Goal: Complete application form

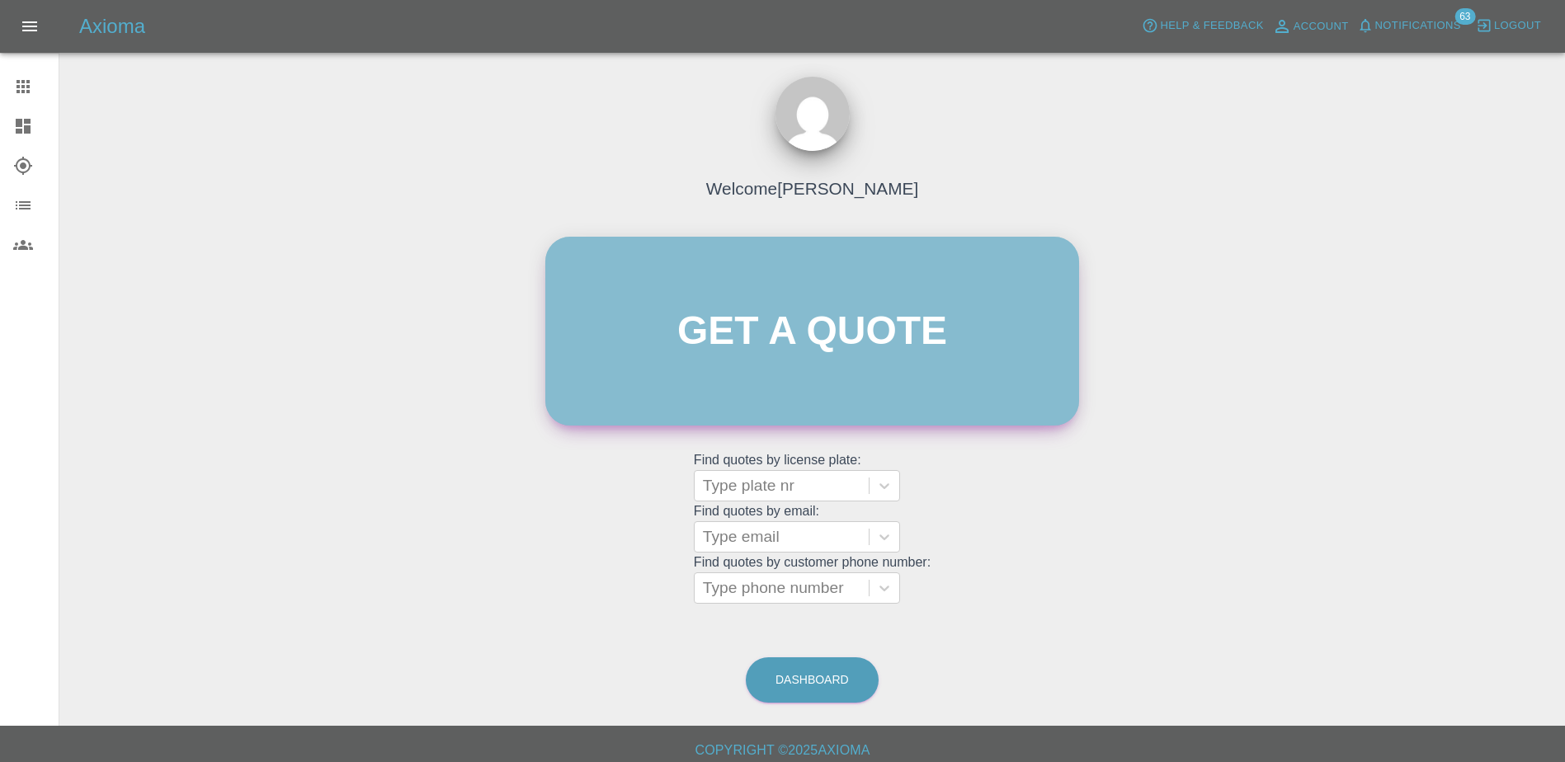
click at [950, 312] on link "Get a quote" at bounding box center [812, 331] width 534 height 189
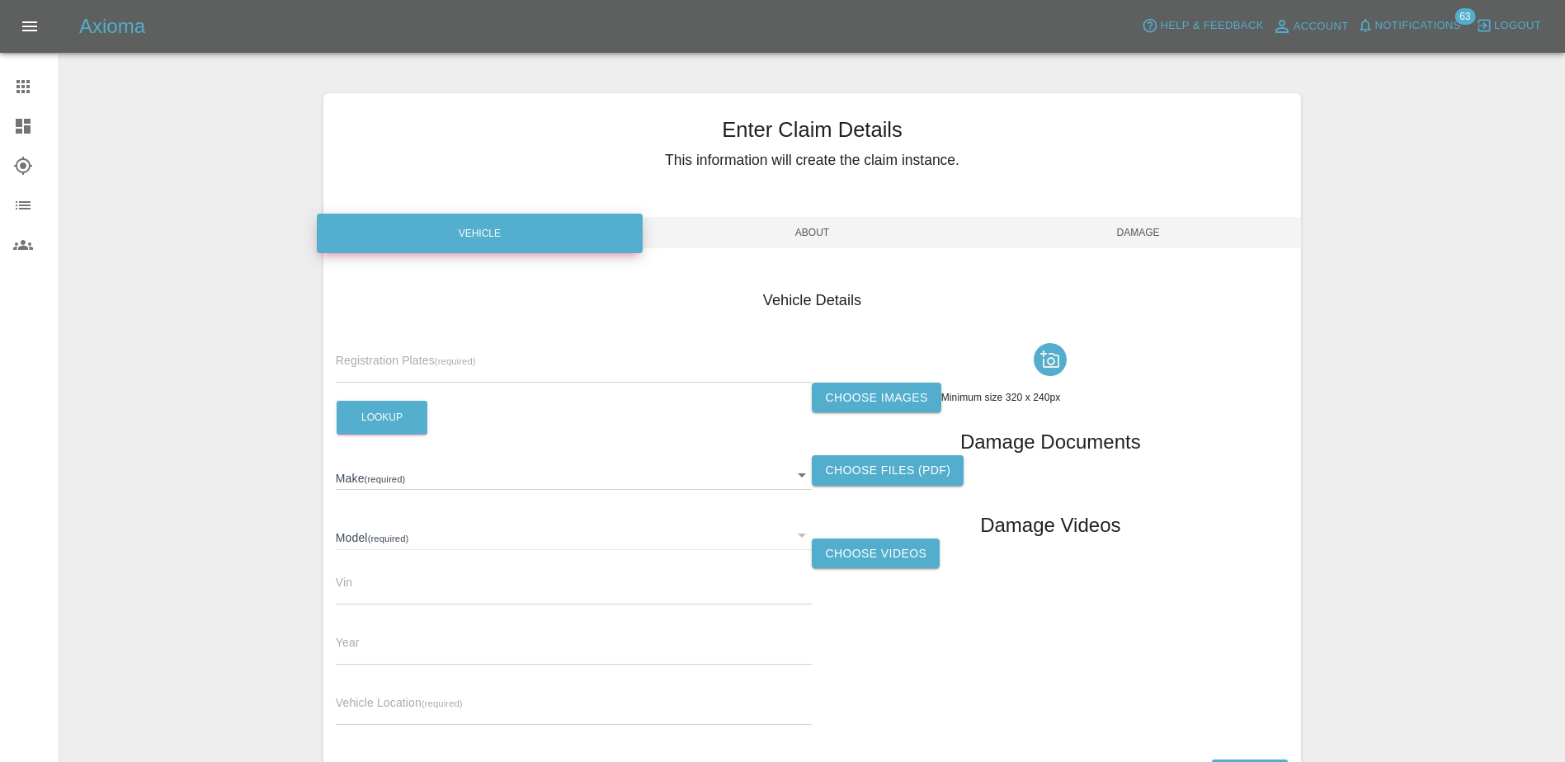
click at [496, 356] on div "Registration Plates (required)" at bounding box center [574, 360] width 477 height 46
click at [539, 367] on input "text" at bounding box center [574, 371] width 477 height 24
click at [551, 337] on div "Registration Plates (required)" at bounding box center [574, 360] width 477 height 46
click at [549, 357] on div "Registration Plates (required)" at bounding box center [574, 360] width 477 height 46
click at [547, 375] on input "text" at bounding box center [574, 371] width 477 height 24
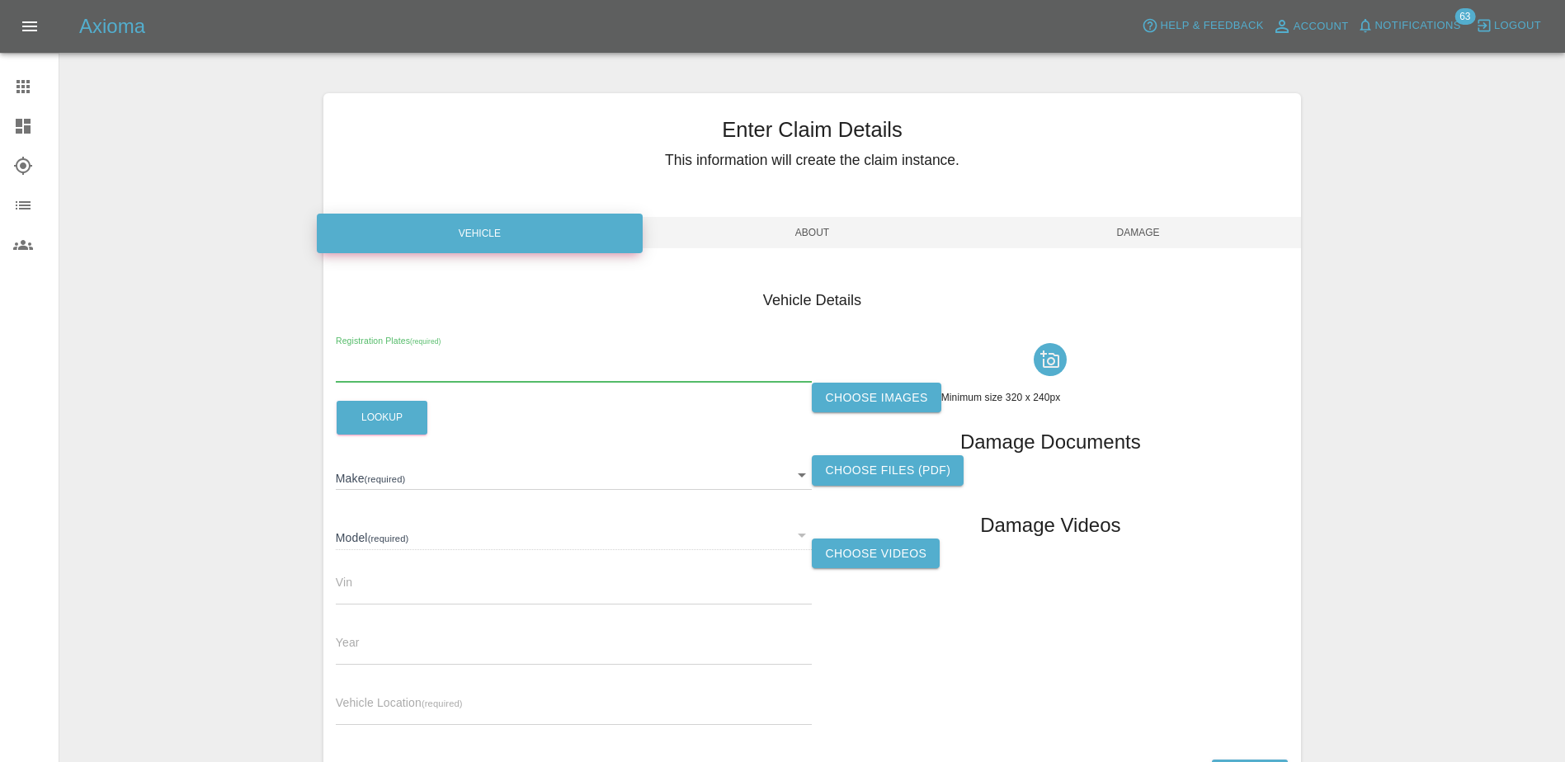
paste input "DV75XTA"
type input "DV75XTA"
click at [407, 420] on button "Lookup" at bounding box center [382, 418] width 91 height 34
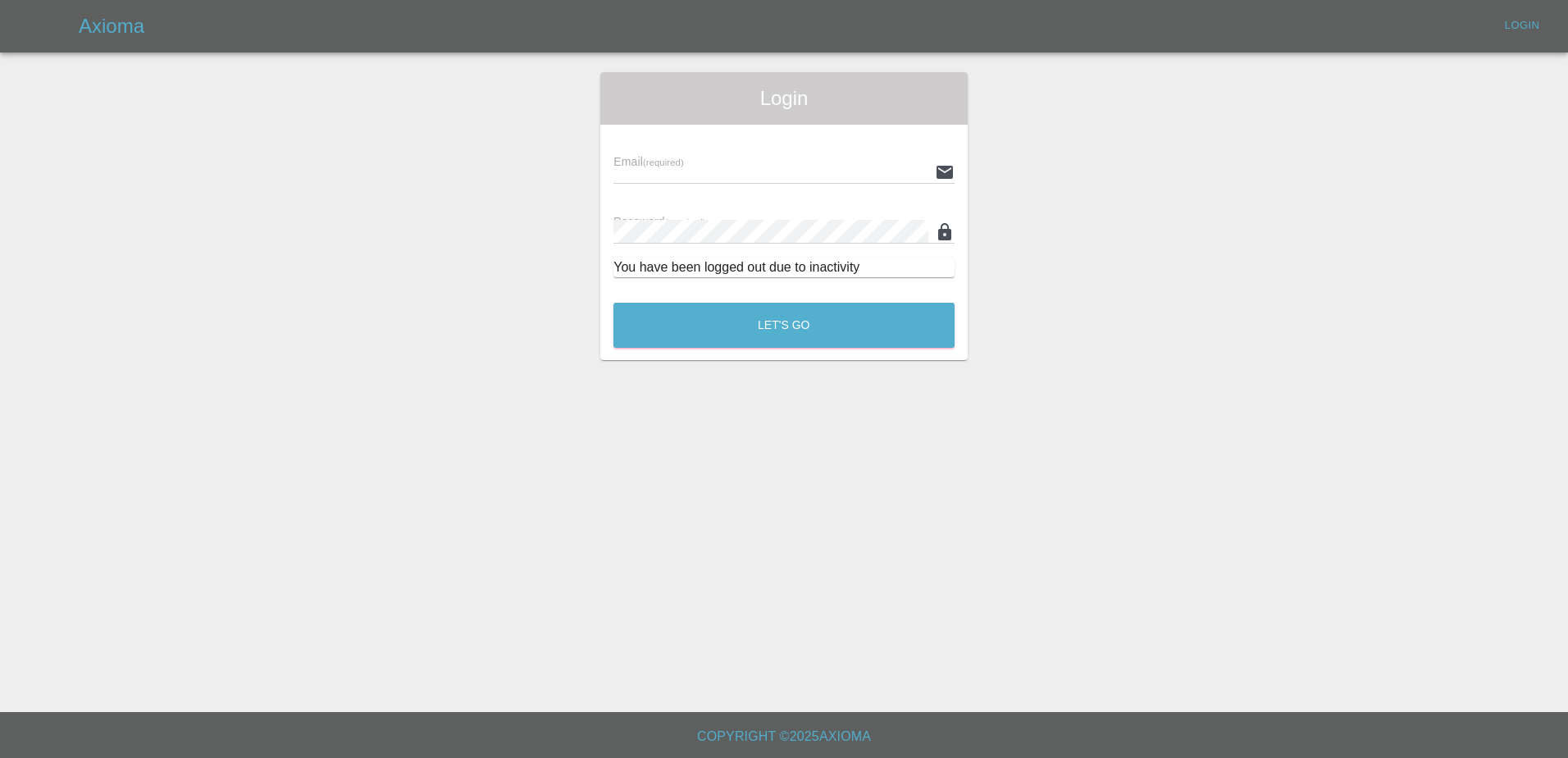
type input "[PERSON_NAME][EMAIL_ADDRESS][PERSON_NAME][DOMAIN_NAME]"
click at [780, 335] on button "Let's Go" at bounding box center [784, 324] width 341 height 45
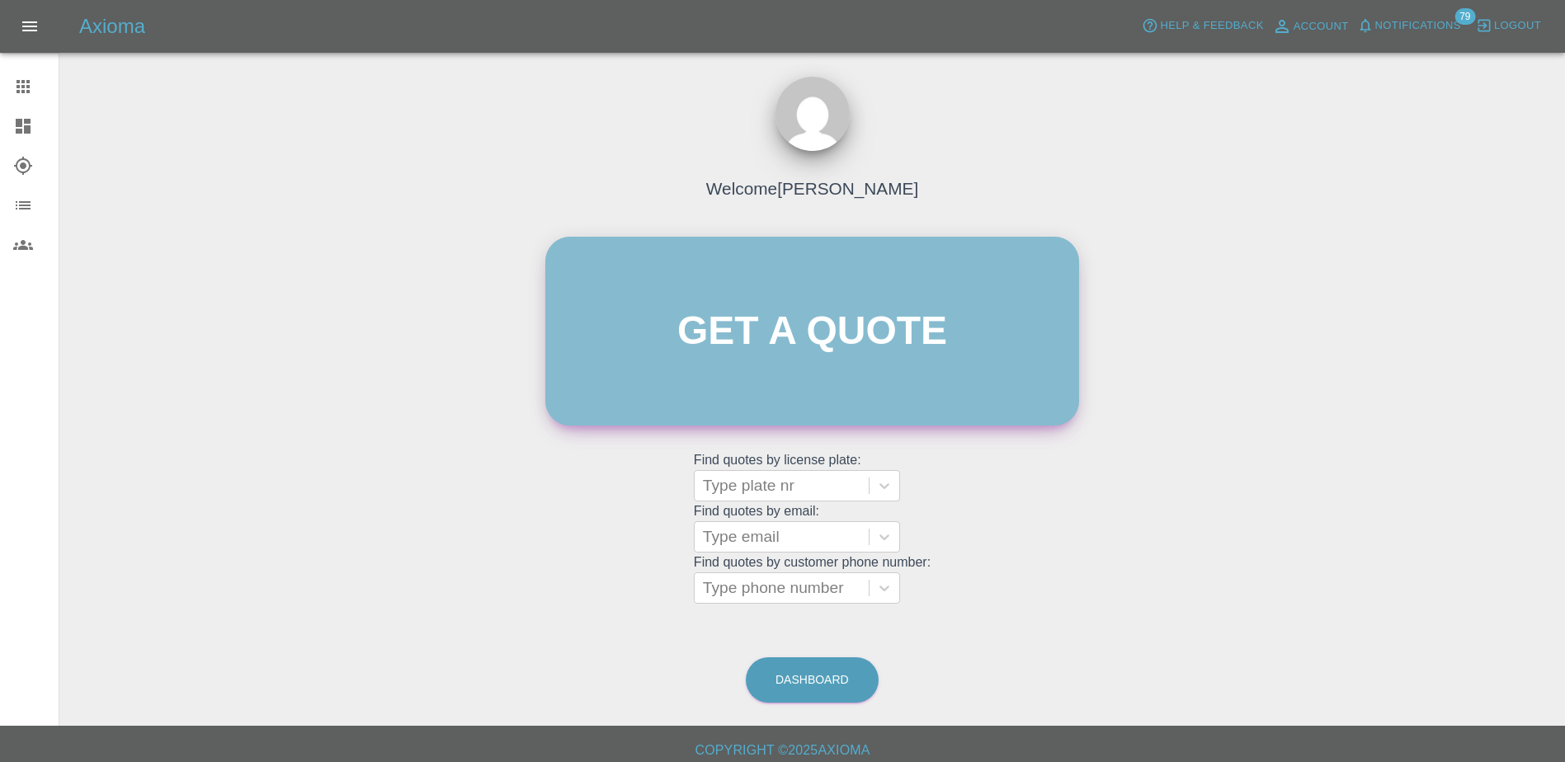
click at [895, 346] on link "Get a quote" at bounding box center [812, 331] width 534 height 189
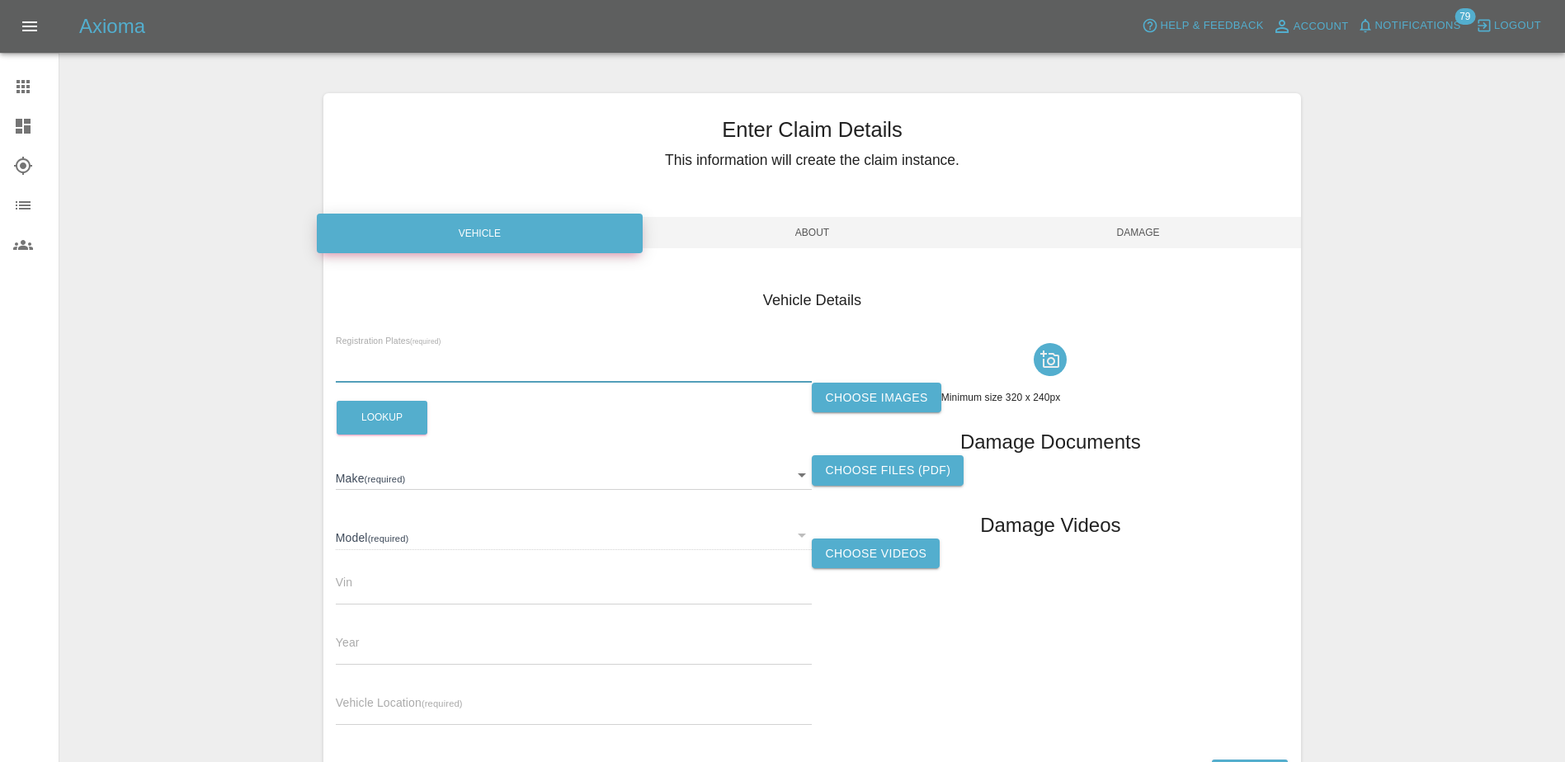
click at [450, 364] on input "text" at bounding box center [574, 371] width 477 height 24
paste input "DV75XTA"
type input "DV75XTA"
click at [389, 431] on button "Lookup" at bounding box center [382, 418] width 91 height 34
type input "FORD"
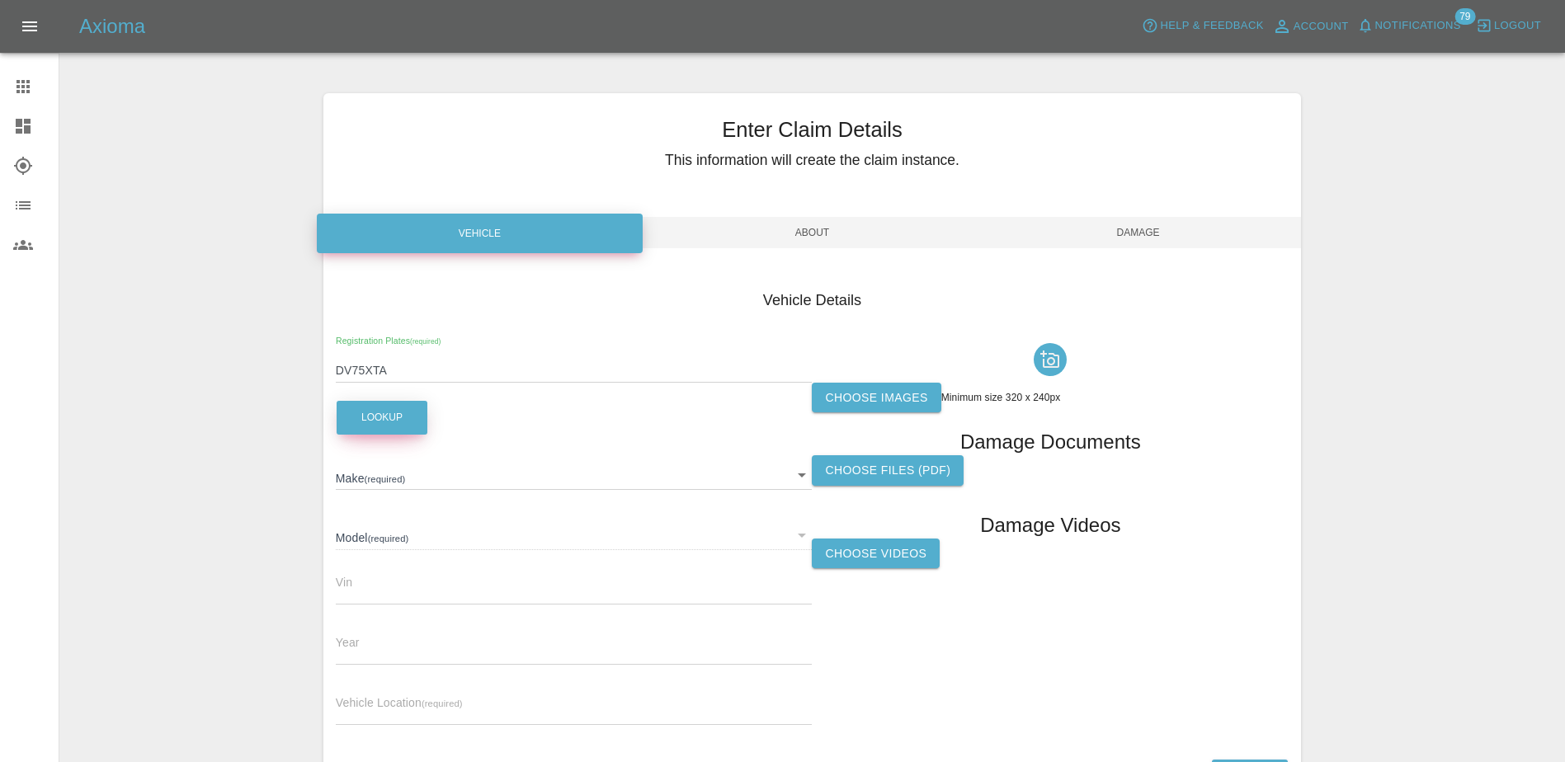
type input "2025"
click at [542, 585] on input "text" at bounding box center [574, 713] width 477 height 24
click at [413, 585] on input "text" at bounding box center [574, 713] width 477 height 24
paste input "[STREET_ADDRESS]"
type input "[STREET_ADDRESS]"
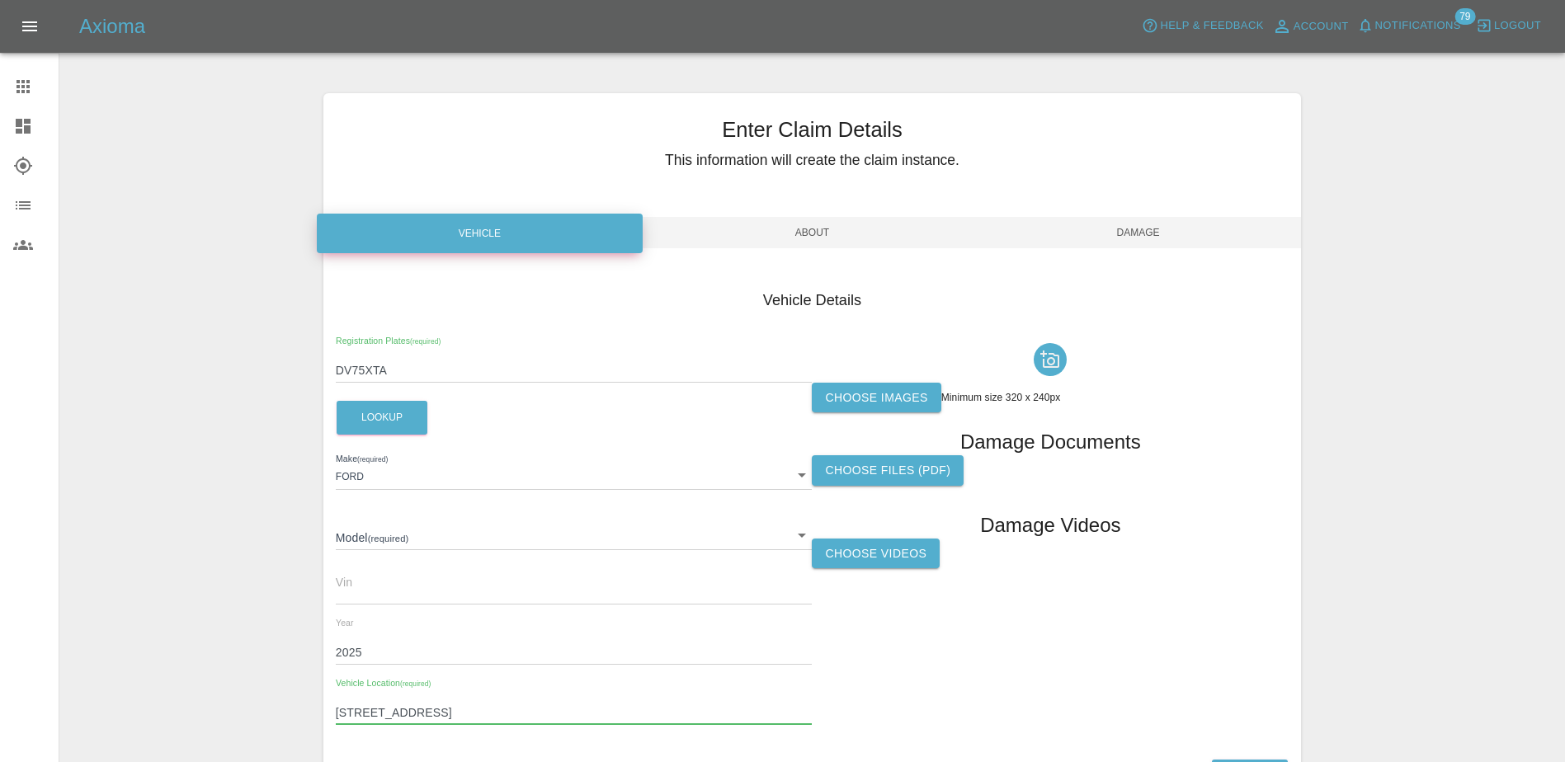
click at [861, 401] on label "Choose images" at bounding box center [876, 398] width 129 height 31
click at [0, 0] on input "Choose images" at bounding box center [0, 0] width 0 height 0
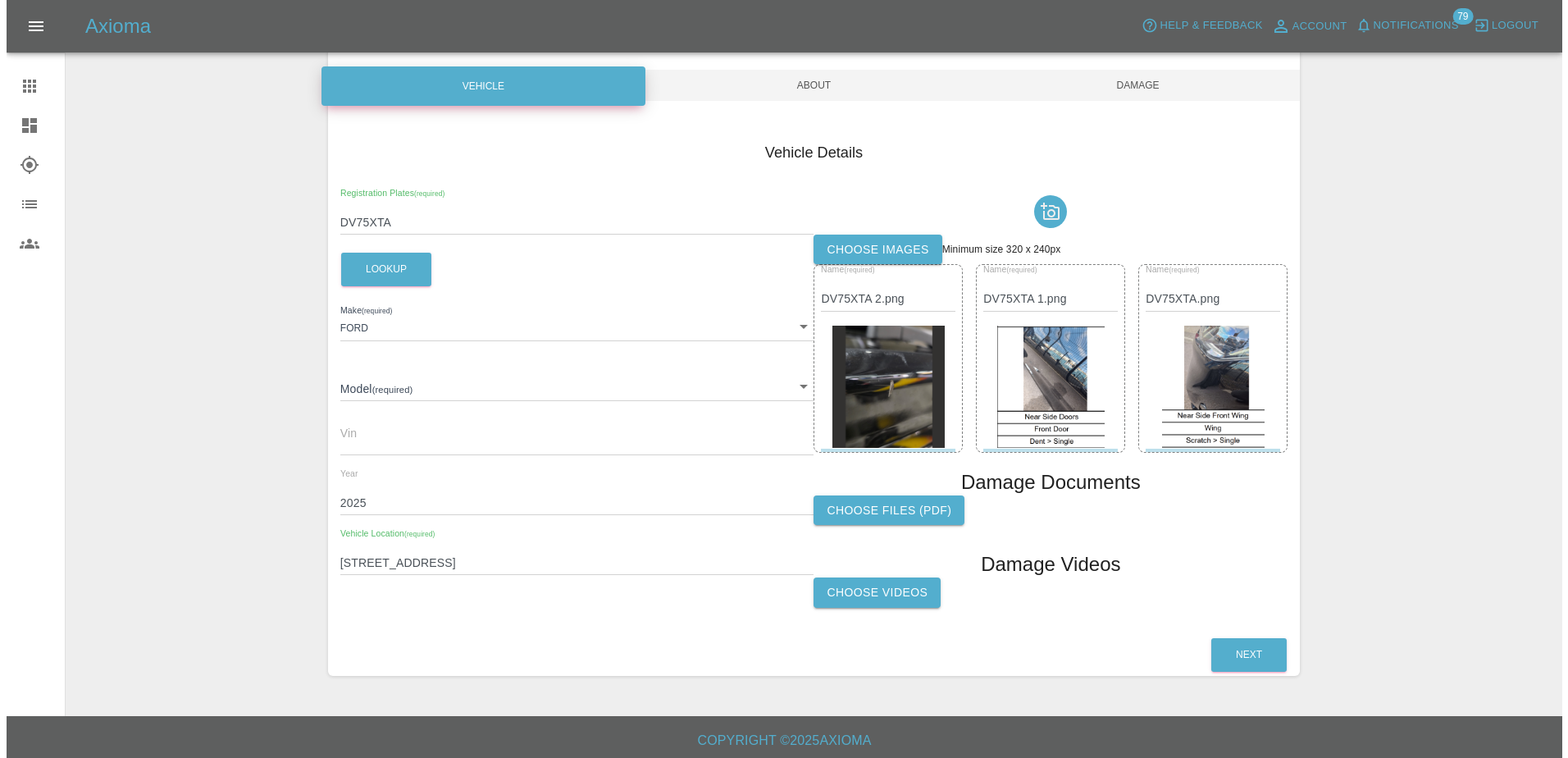
scroll to position [150, 0]
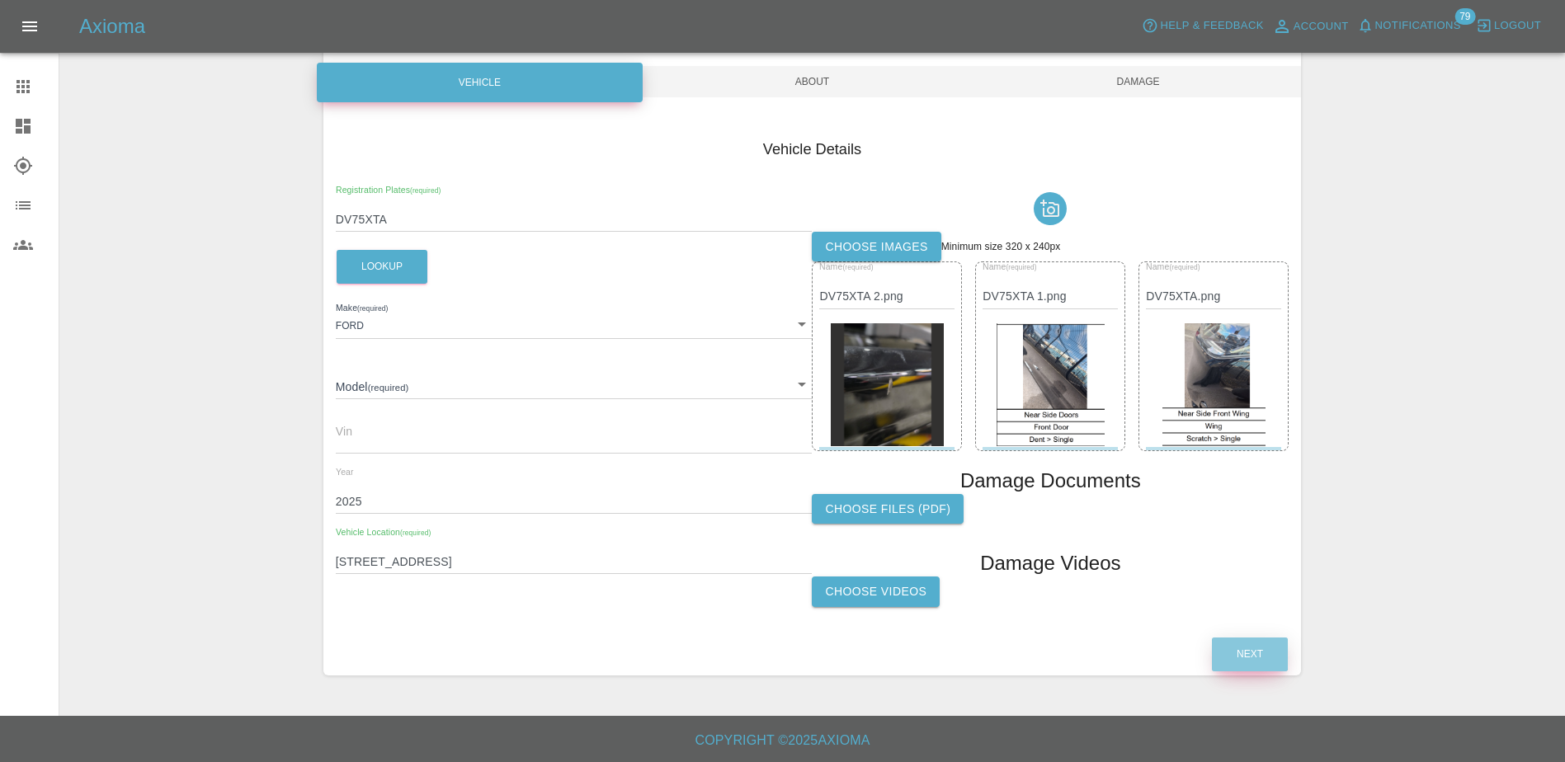
click at [1227, 585] on button "Next" at bounding box center [1250, 655] width 76 height 34
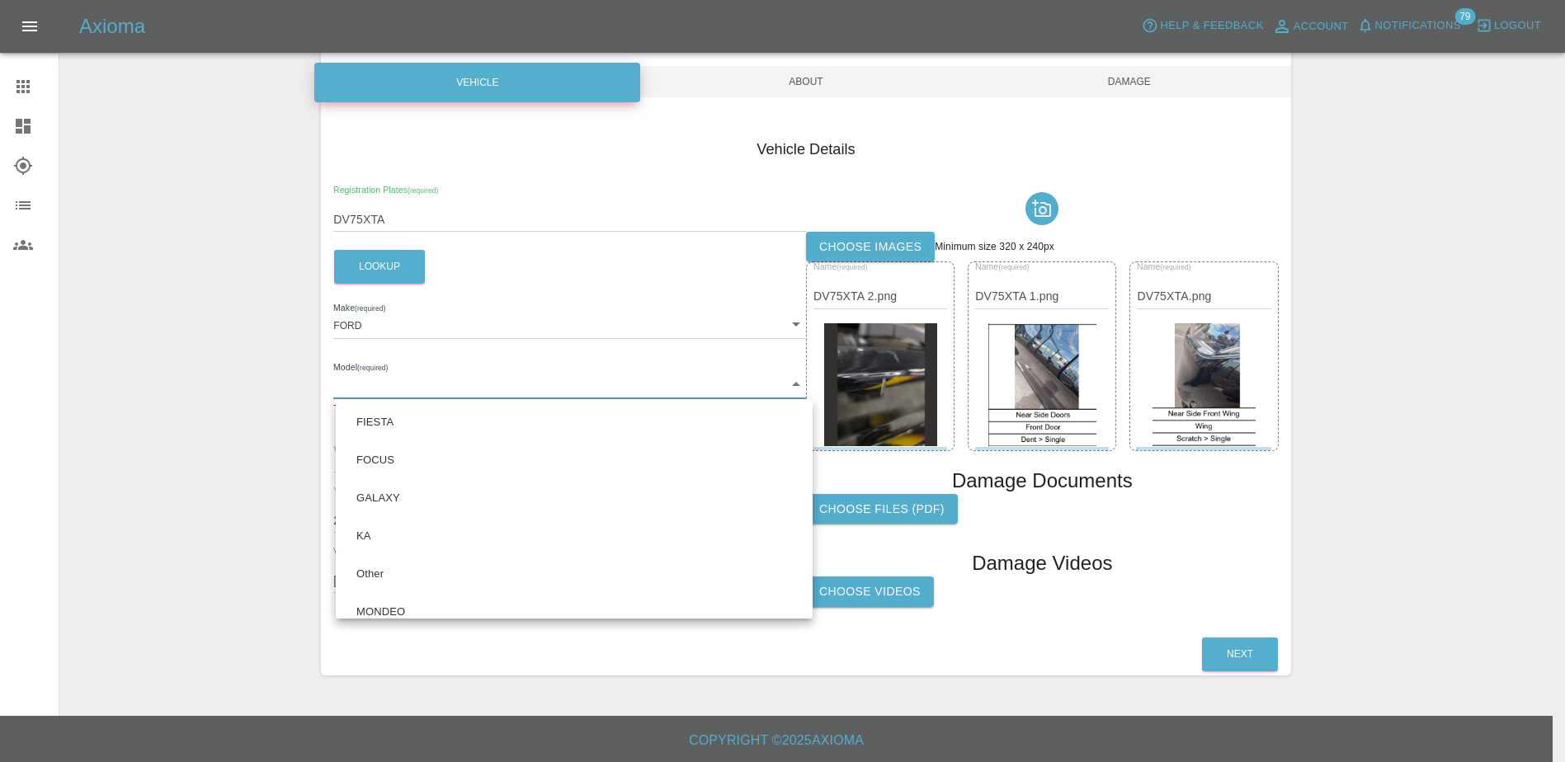
click at [480, 381] on body "Axioma Help & Feedback Account Notifications 79 Logout Claims Dashboard Explore…" at bounding box center [782, 305] width 1565 height 913
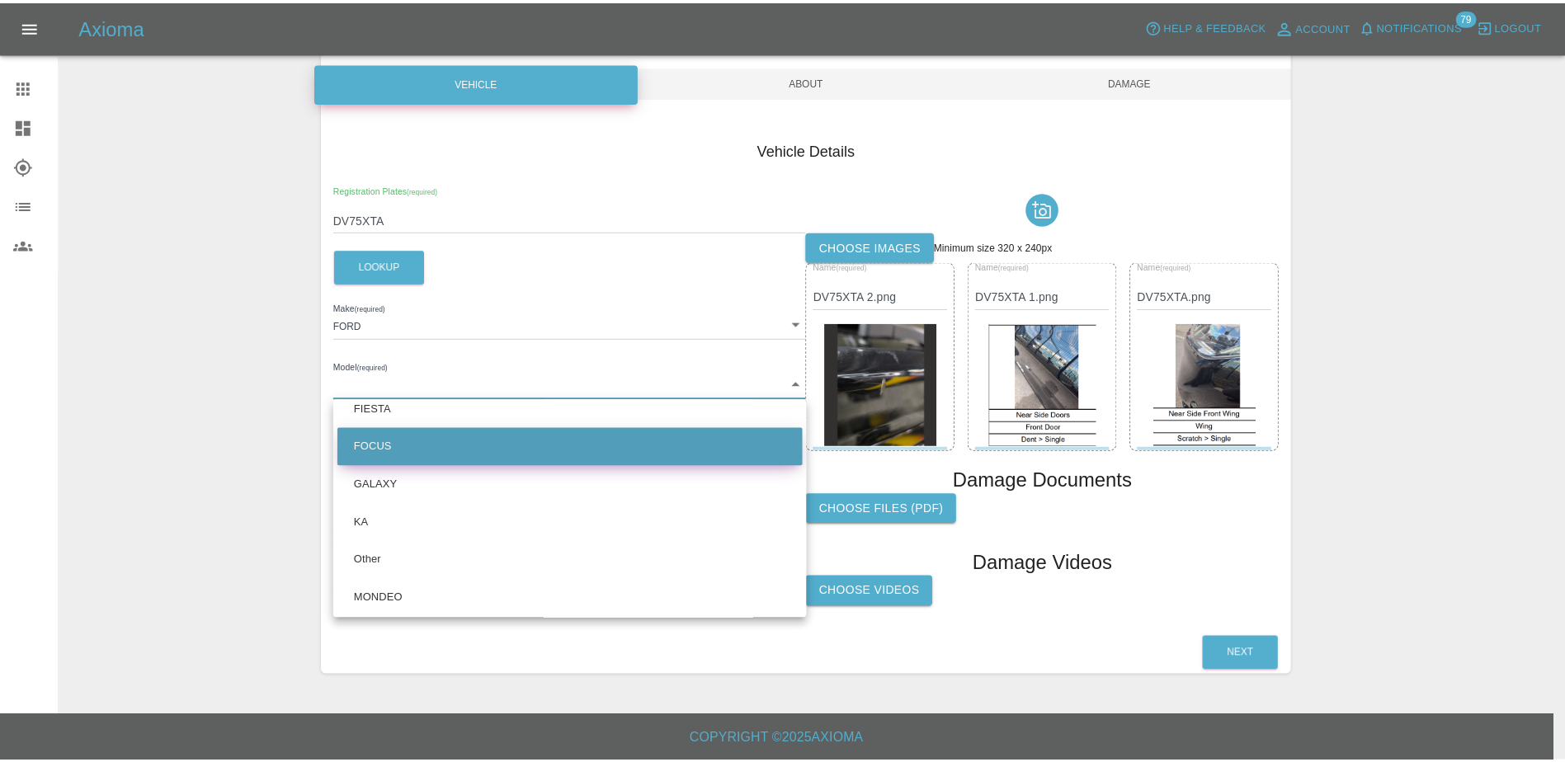
scroll to position [17, 0]
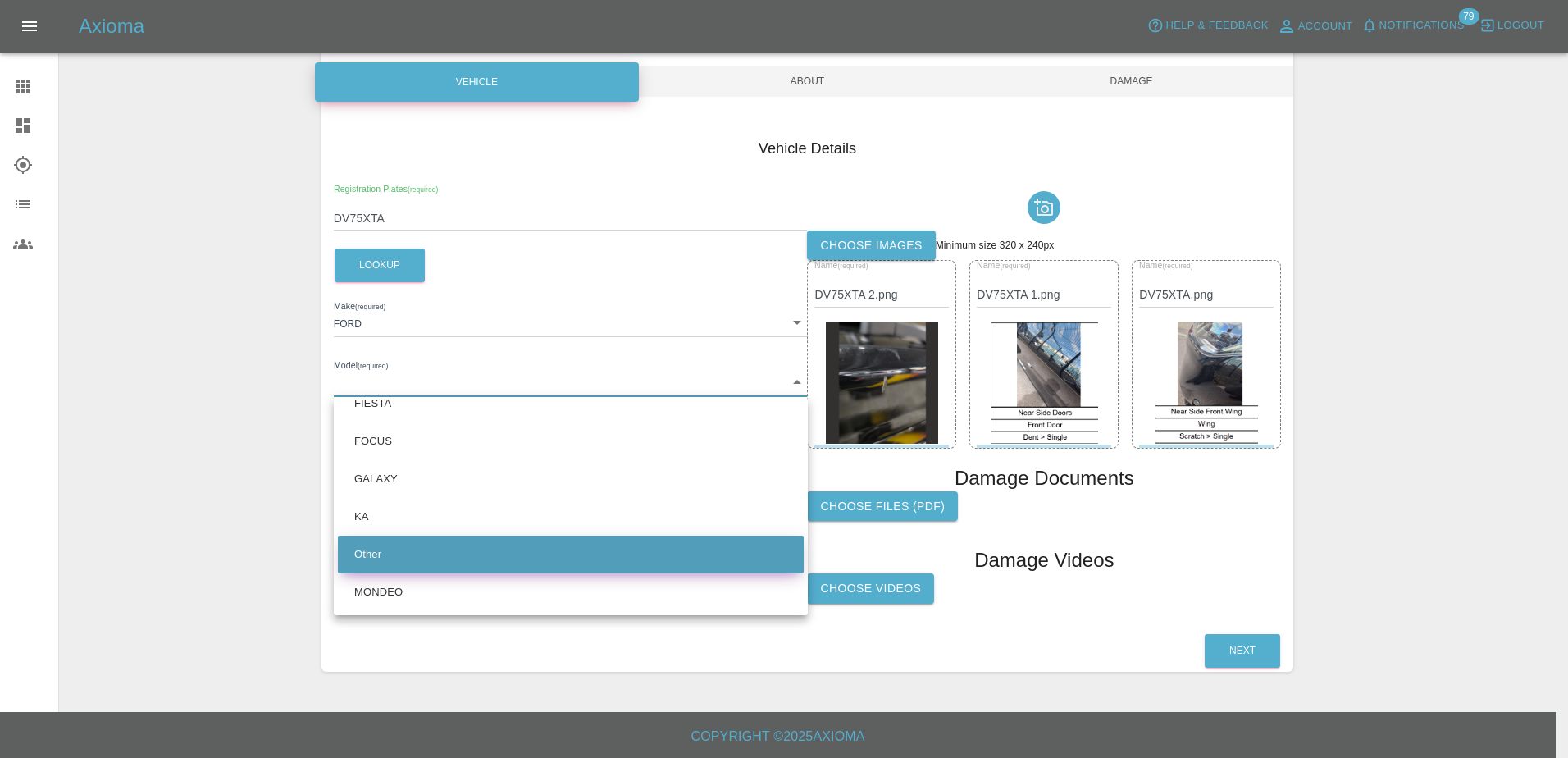
click at [555, 542] on li "Other" at bounding box center [571, 555] width 466 height 38
type input "Other"
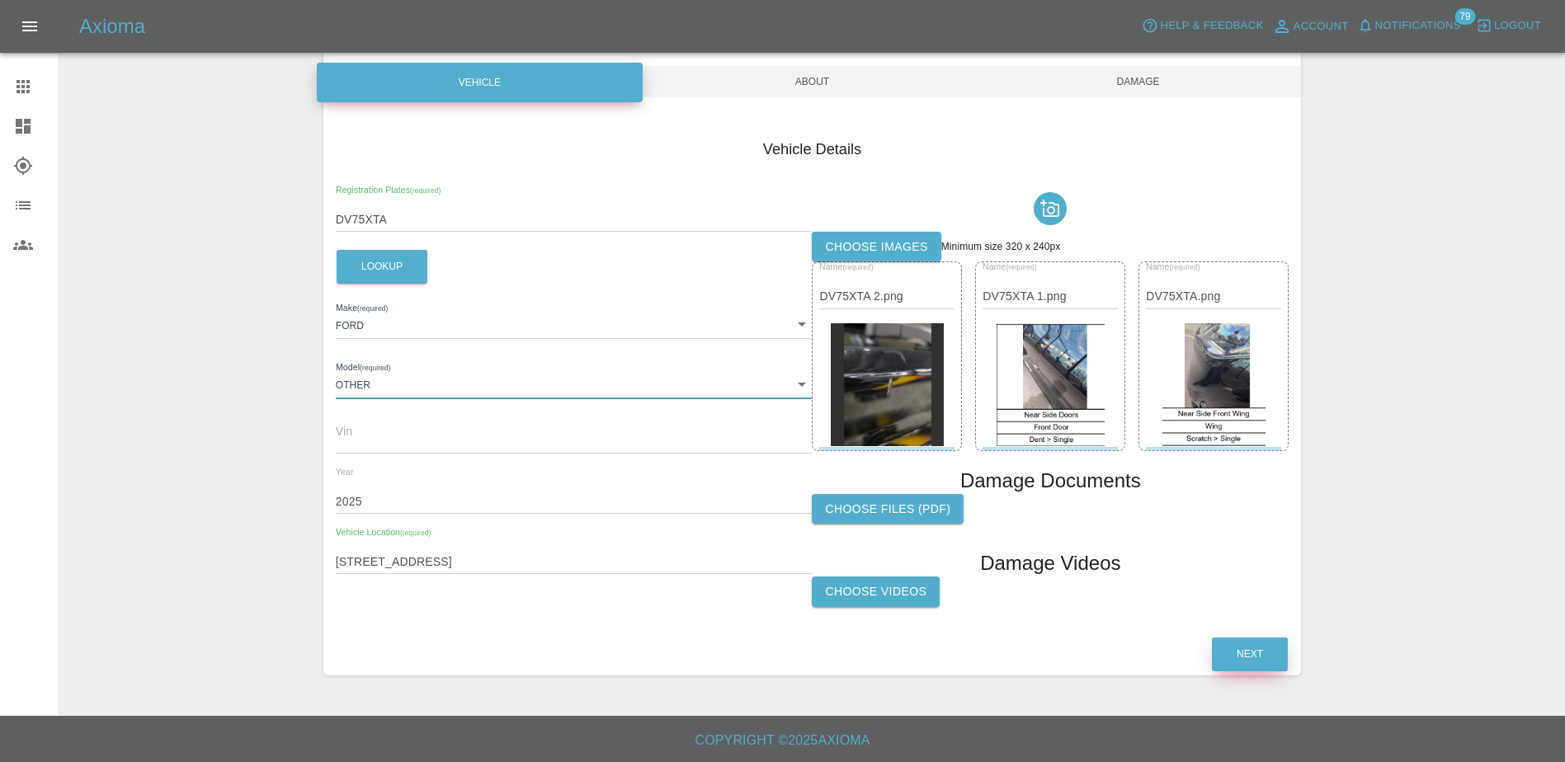
click at [1249, 585] on button "Next" at bounding box center [1250, 655] width 76 height 34
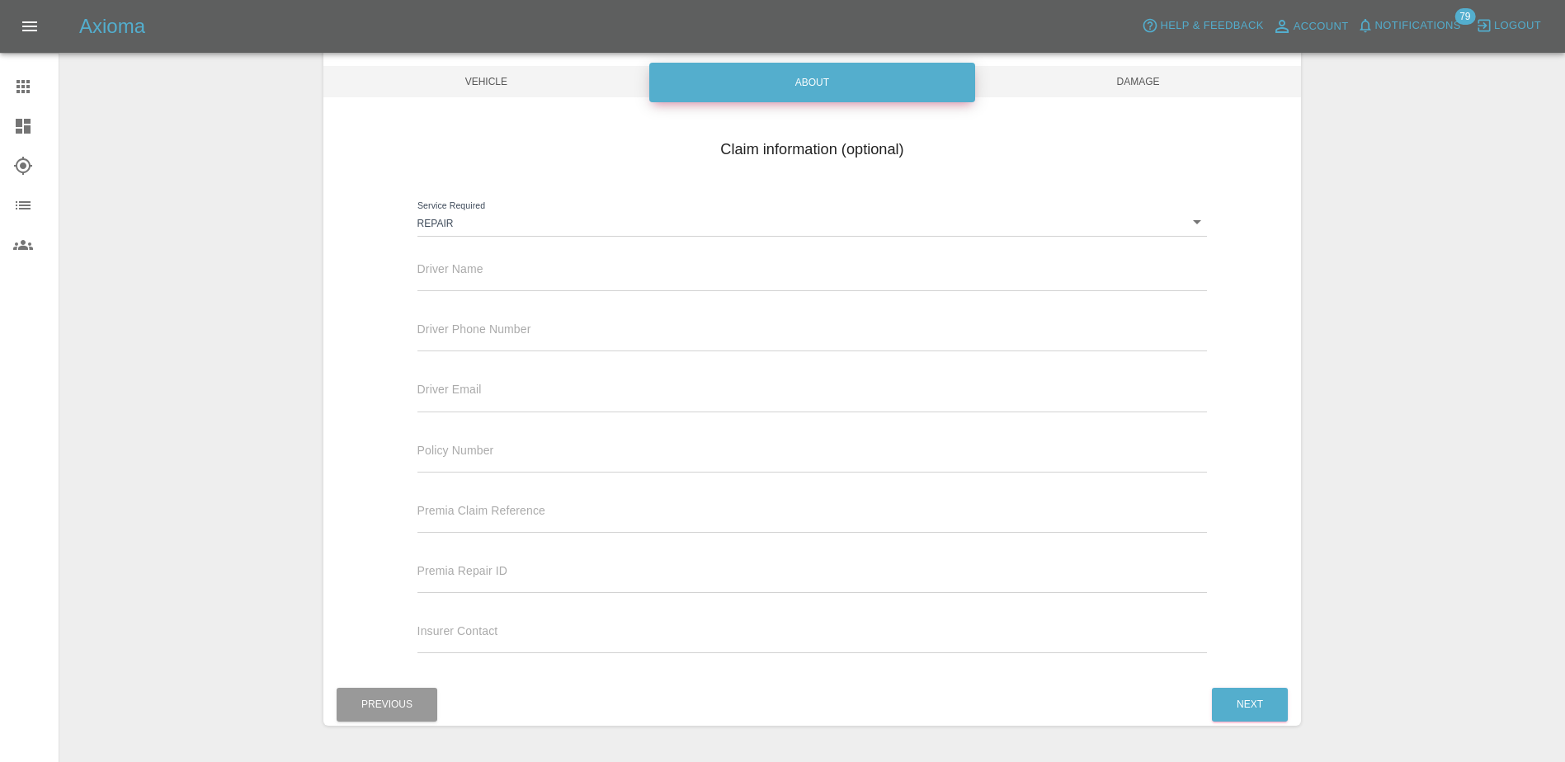
click at [570, 280] on input "text" at bounding box center [812, 279] width 790 height 24
click at [474, 263] on span "Driver Name" at bounding box center [450, 268] width 66 height 13
click at [479, 269] on input "text" at bounding box center [812, 279] width 790 height 24
paste input "[PERSON_NAME]"
type input "[PERSON_NAME]"
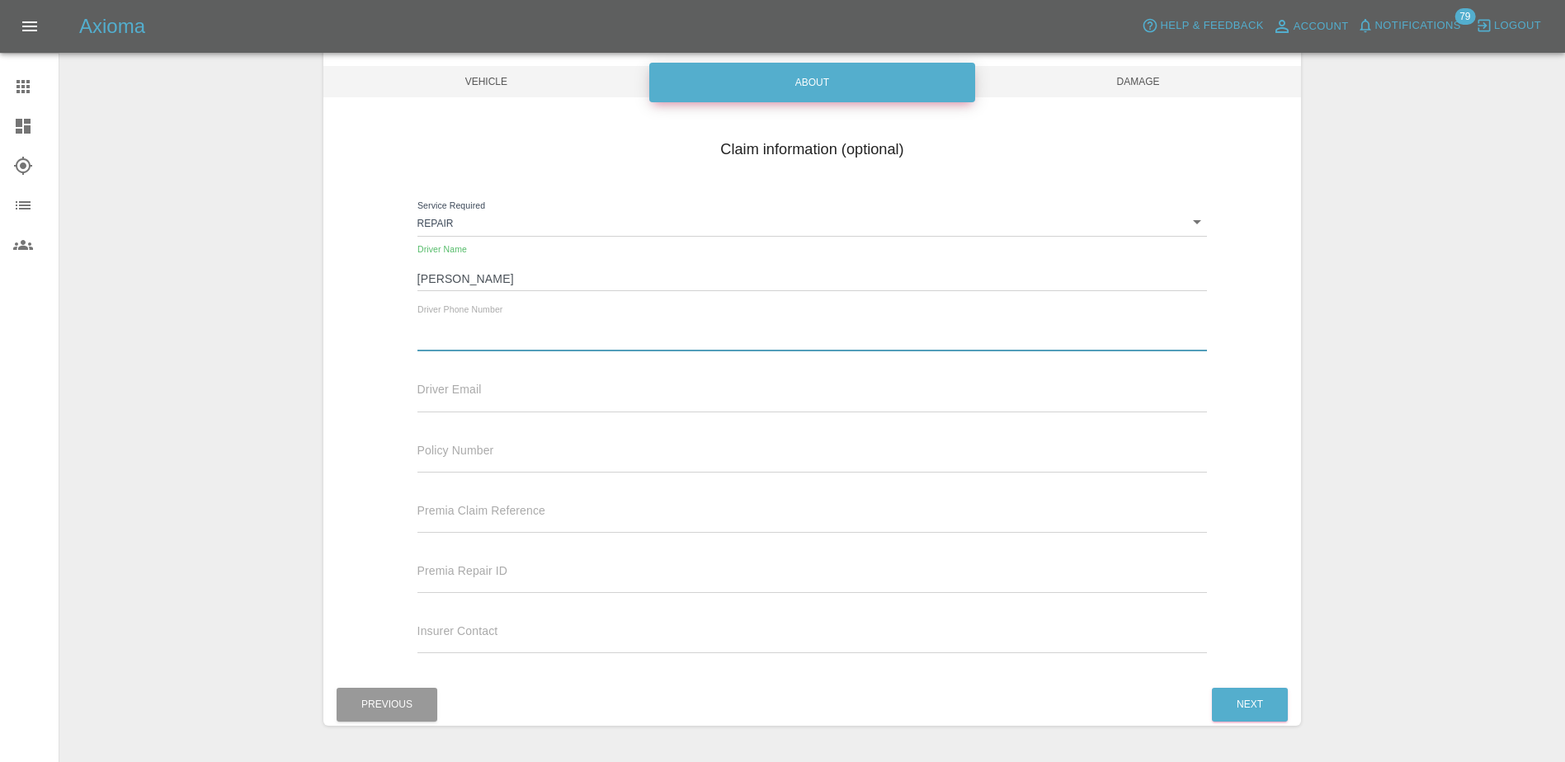
click at [474, 330] on input "text" at bounding box center [812, 340] width 790 height 24
click at [517, 340] on input "text" at bounding box center [812, 340] width 790 height 24
paste input "07795465114"
type input "07795465114"
click at [479, 390] on input "text" at bounding box center [812, 400] width 790 height 24
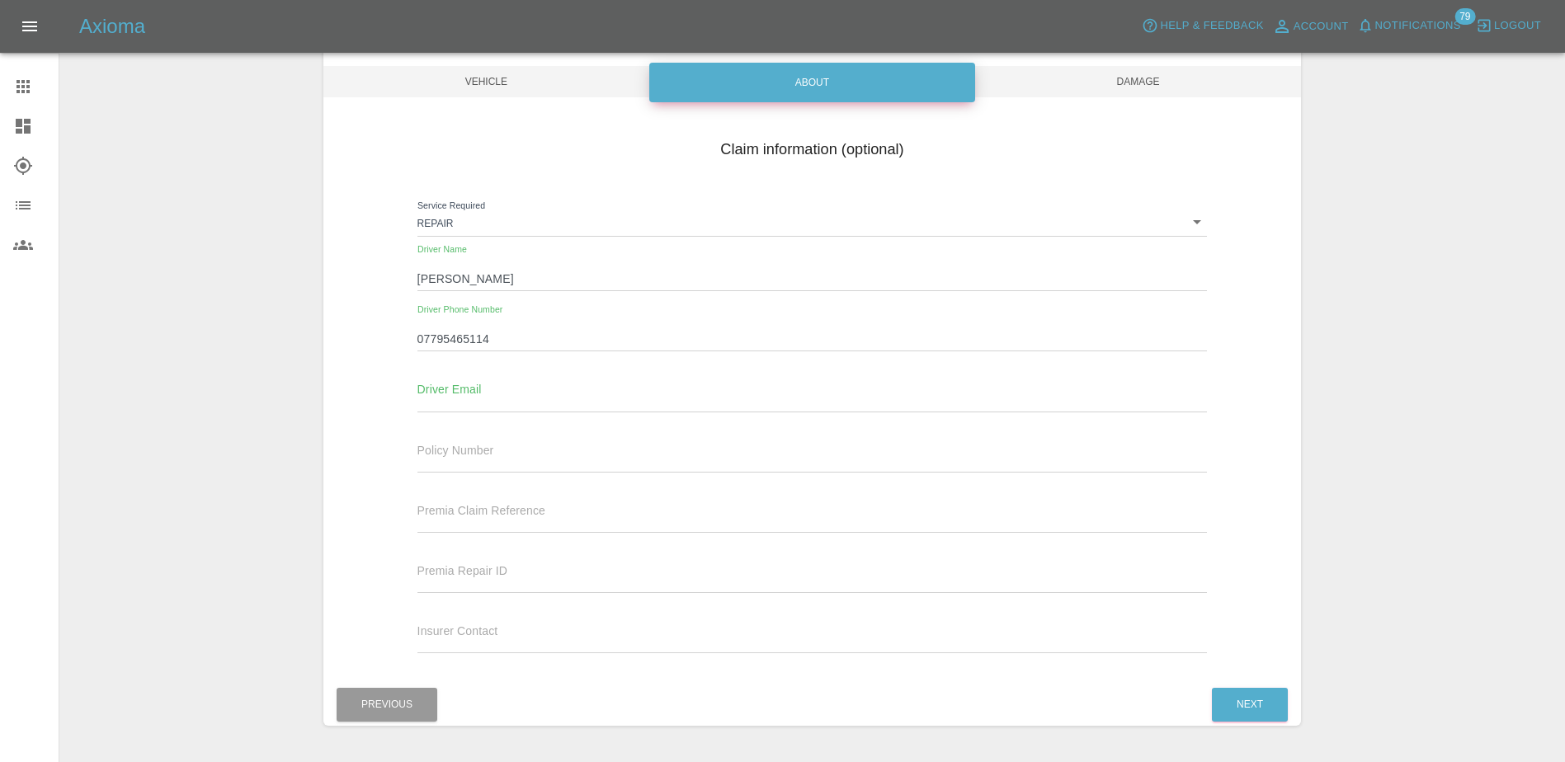
click at [503, 409] on input "text" at bounding box center [812, 400] width 790 height 24
paste input "[PERSON_NAME][EMAIL_ADDRESS][PERSON_NAME][DOMAIN_NAME]"
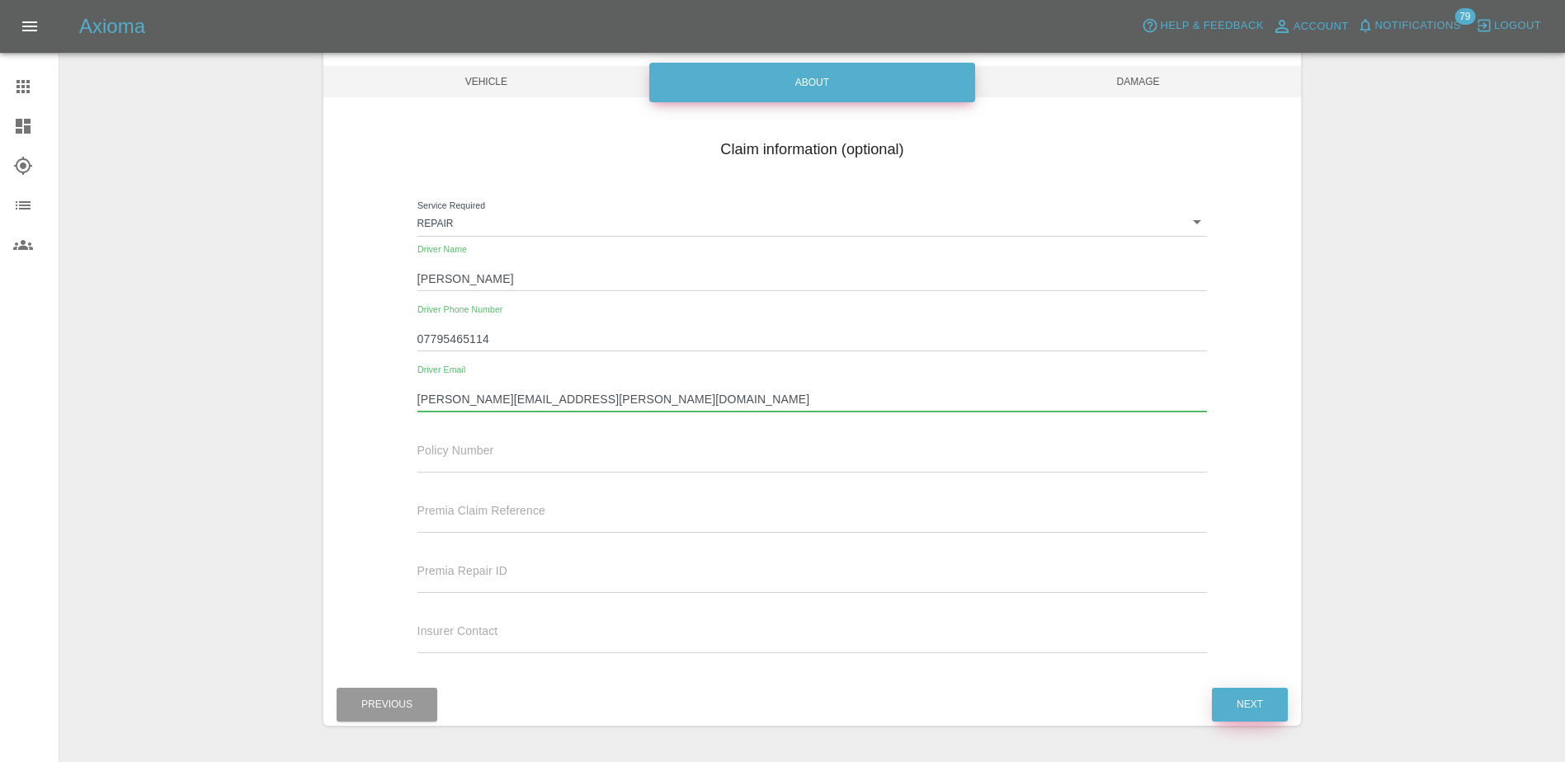
type input "[PERSON_NAME][EMAIL_ADDRESS][PERSON_NAME][DOMAIN_NAME]"
click at [1221, 585] on button "Next" at bounding box center [1250, 705] width 76 height 34
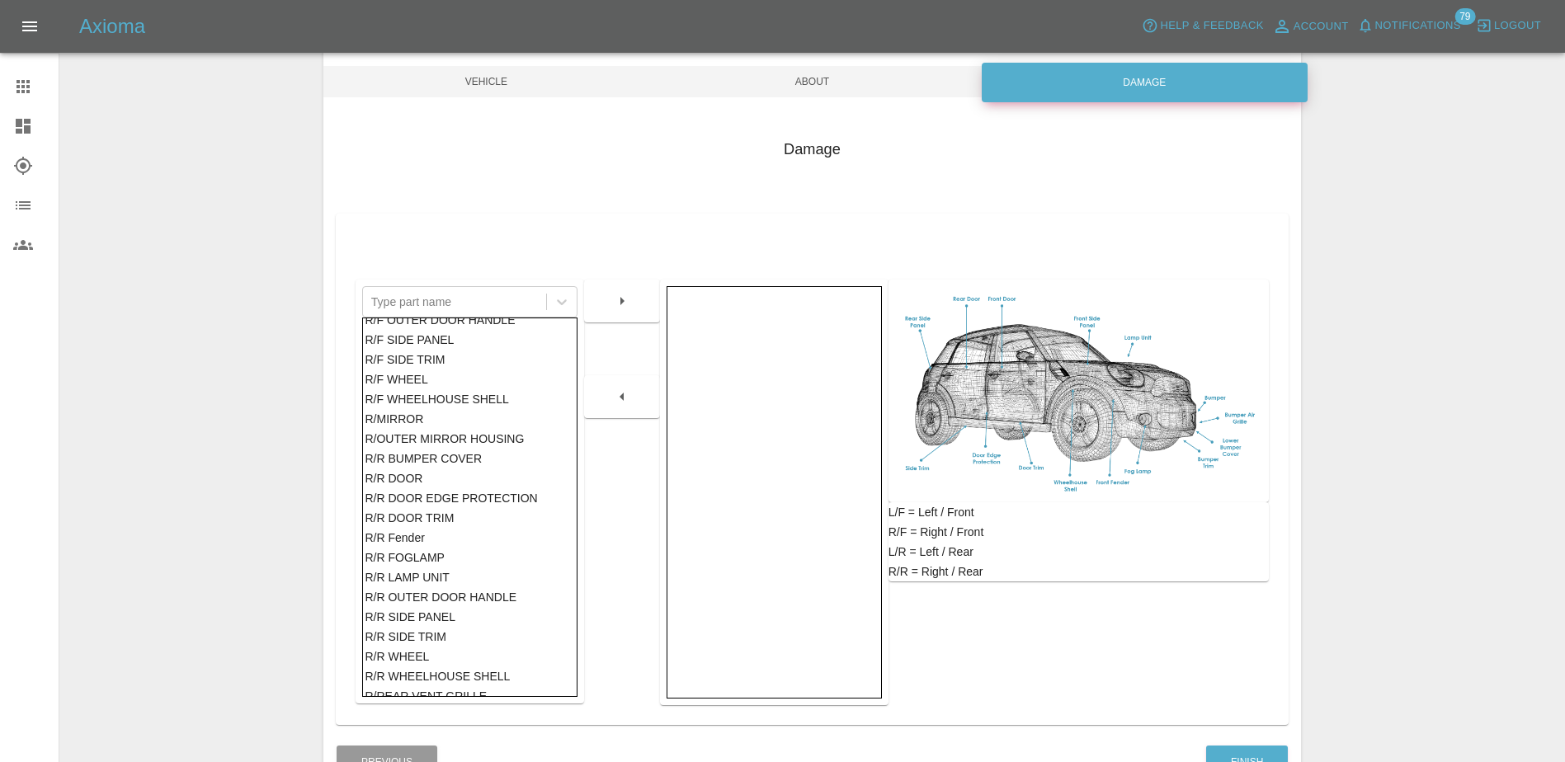
scroll to position [953, 0]
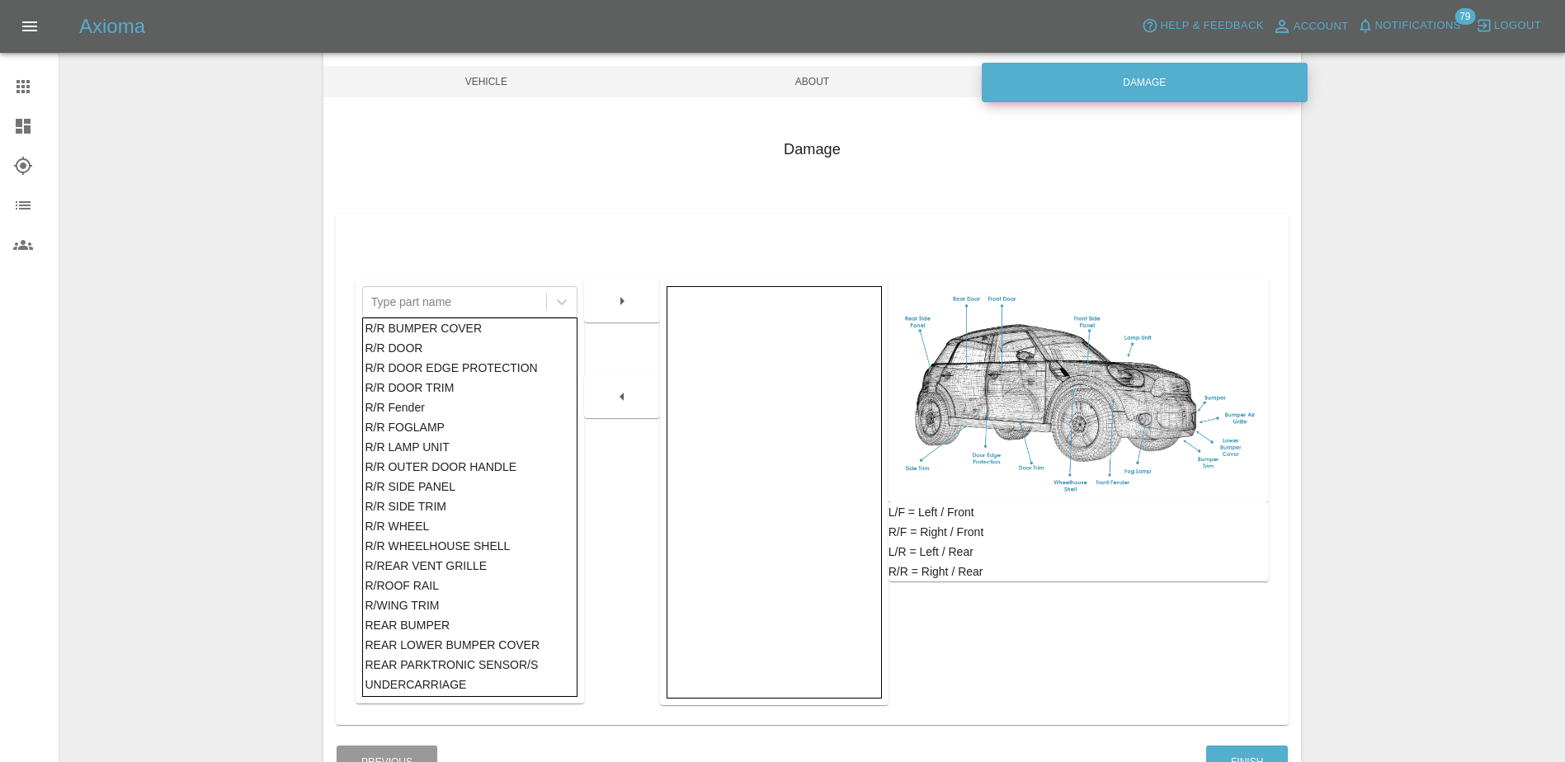
click at [413, 489] on div "R/R SIDE PANEL" at bounding box center [470, 487] width 210 height 20
click at [624, 291] on icon "button" at bounding box center [622, 301] width 20 height 20
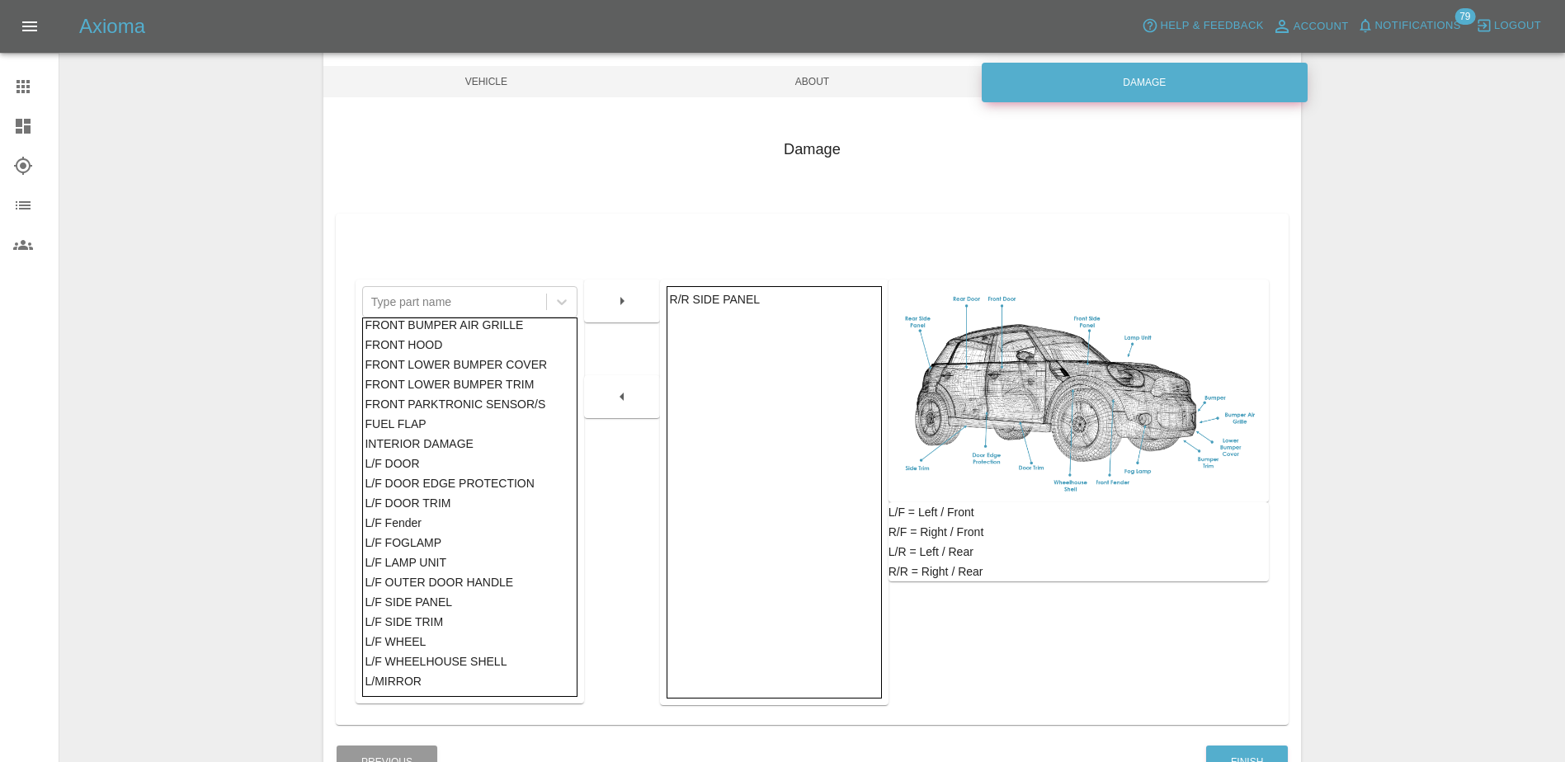
scroll to position [0, 0]
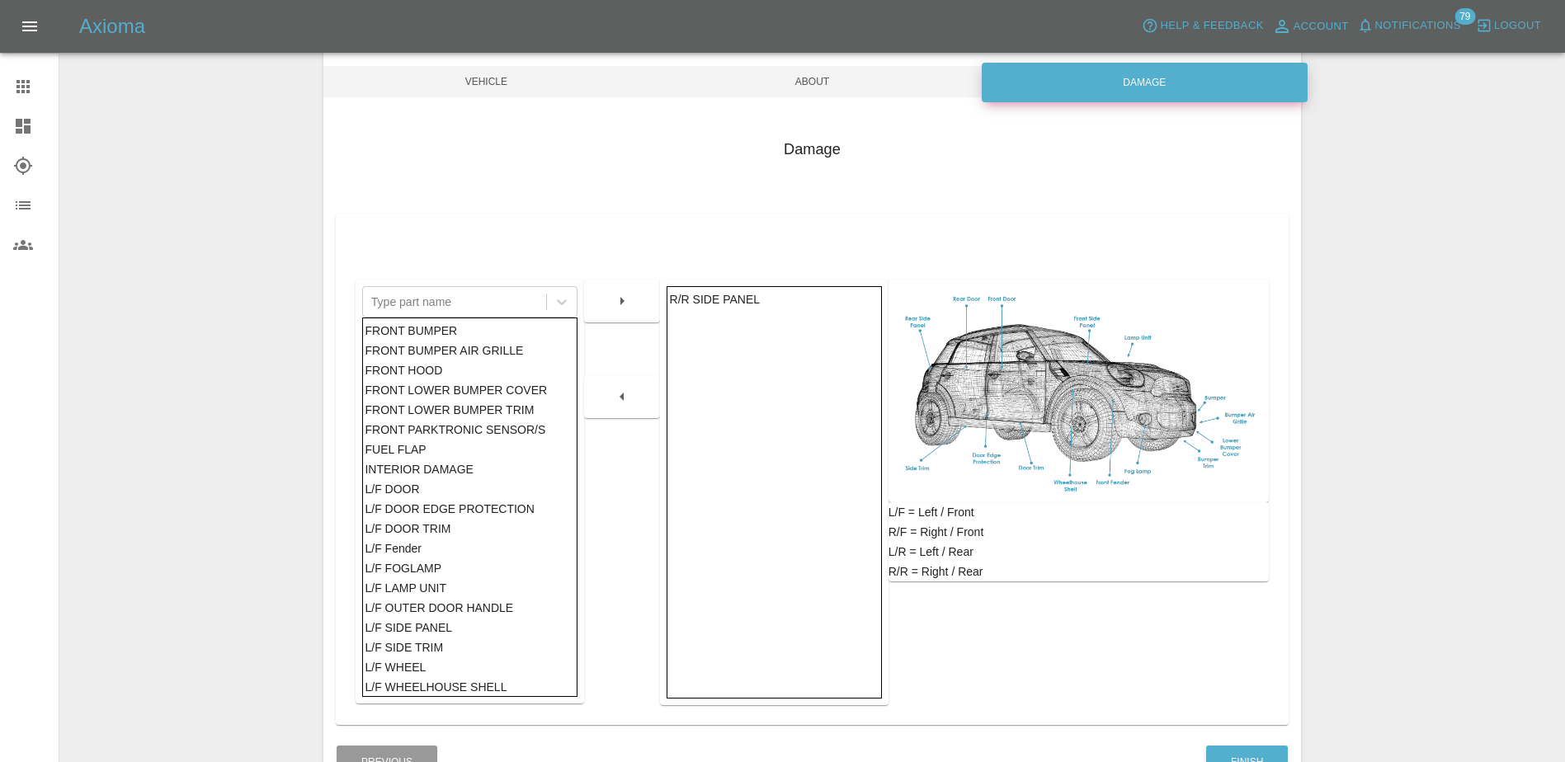
click at [417, 485] on div "L/F DOOR" at bounding box center [470, 489] width 210 height 20
click at [617, 304] on icon "button" at bounding box center [622, 301] width 20 height 20
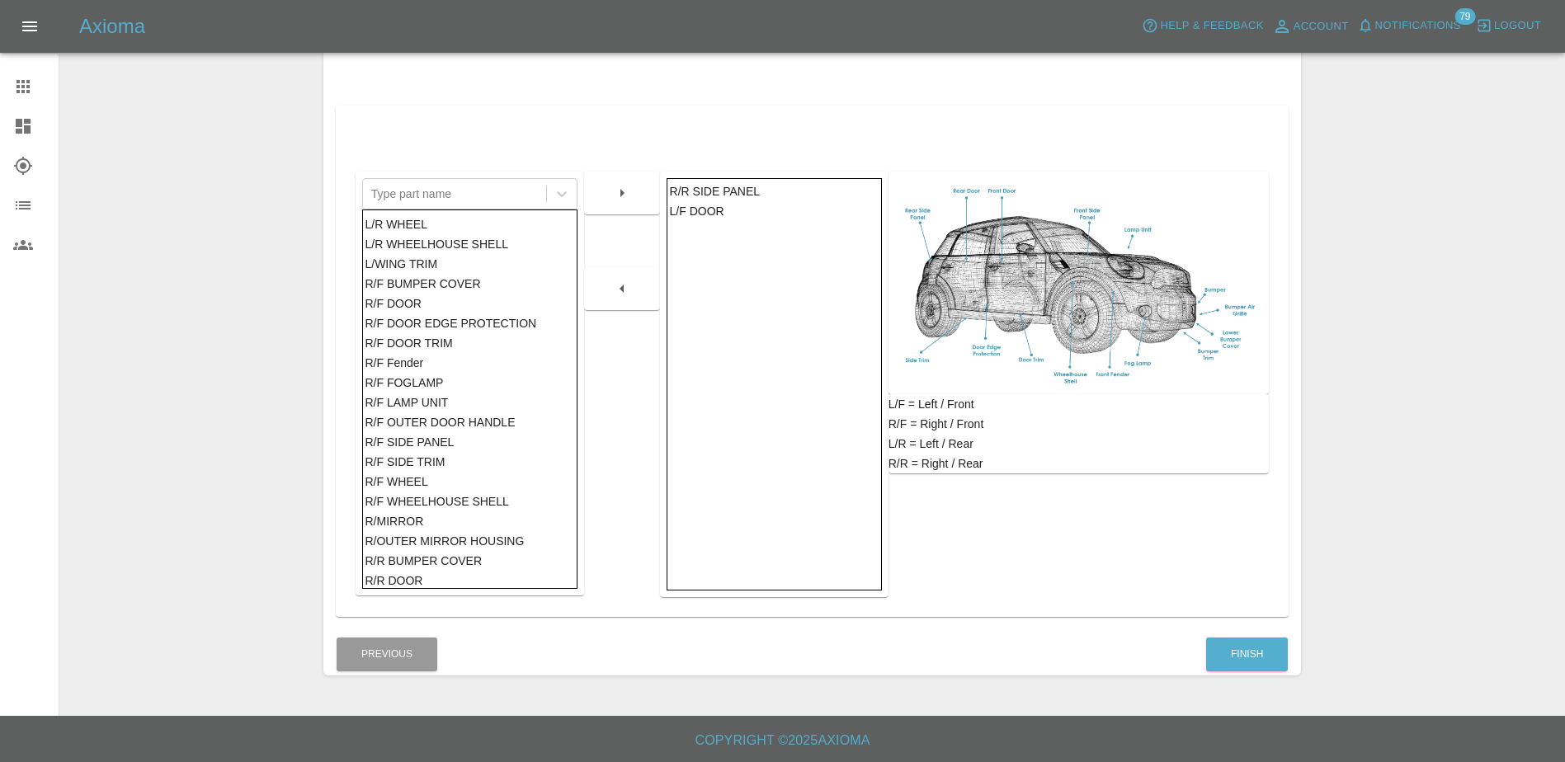
scroll to position [583, 0]
drag, startPoint x: 475, startPoint y: 473, endPoint x: 475, endPoint y: 517, distance: 44.6
click at [475, 517] on div "FRONT BUMPER FRONT BUMPER AIR GRILLE FRONT HOOD FRONT LOWER BUMPER COVER FRONT …" at bounding box center [469, 400] width 215 height 380
drag, startPoint x: 475, startPoint y: 517, endPoint x: 422, endPoint y: 354, distance: 171.9
click at [422, 354] on div "R/F DOOR TRIM" at bounding box center [470, 352] width 210 height 20
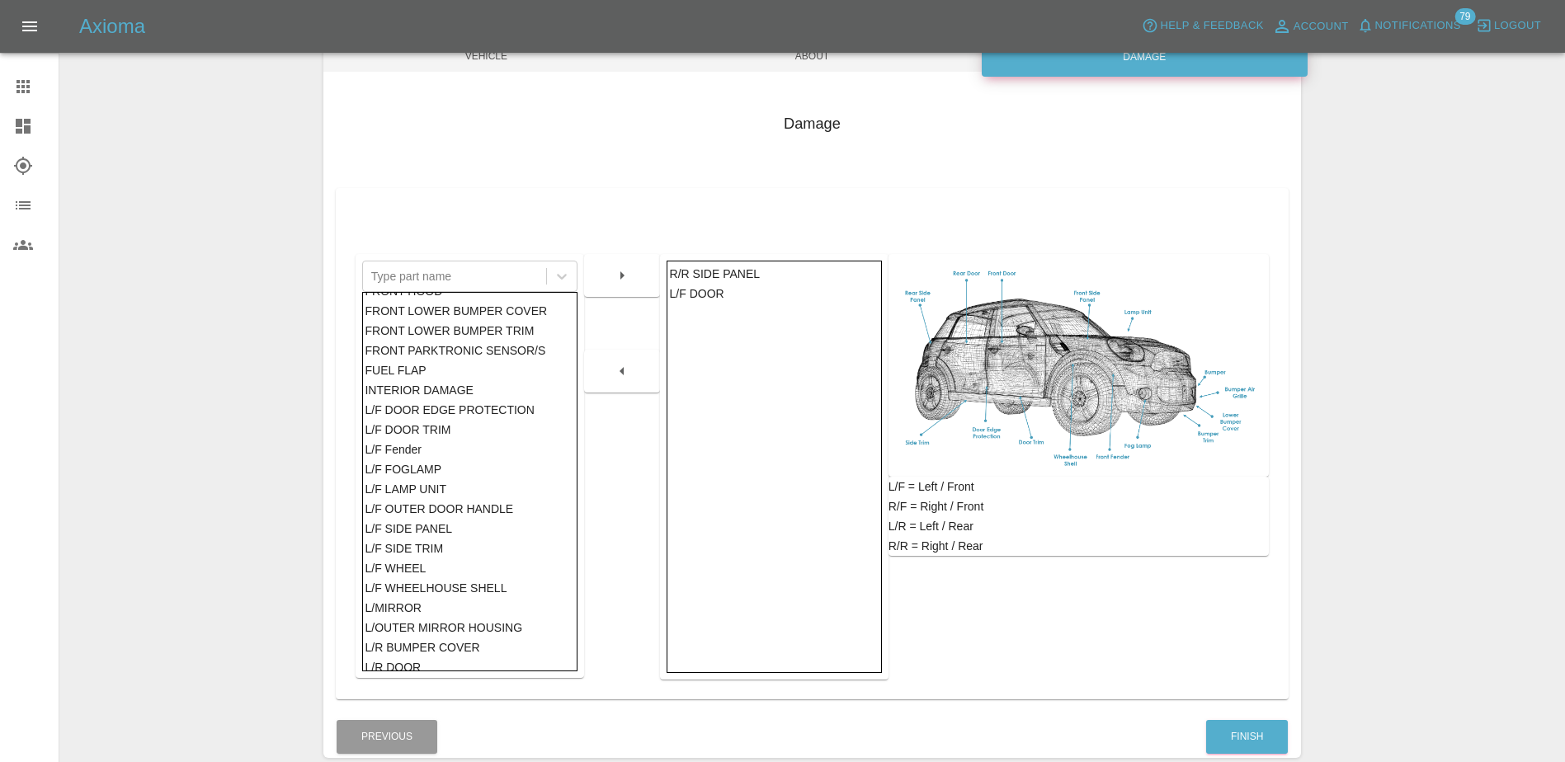
scroll to position [83, 0]
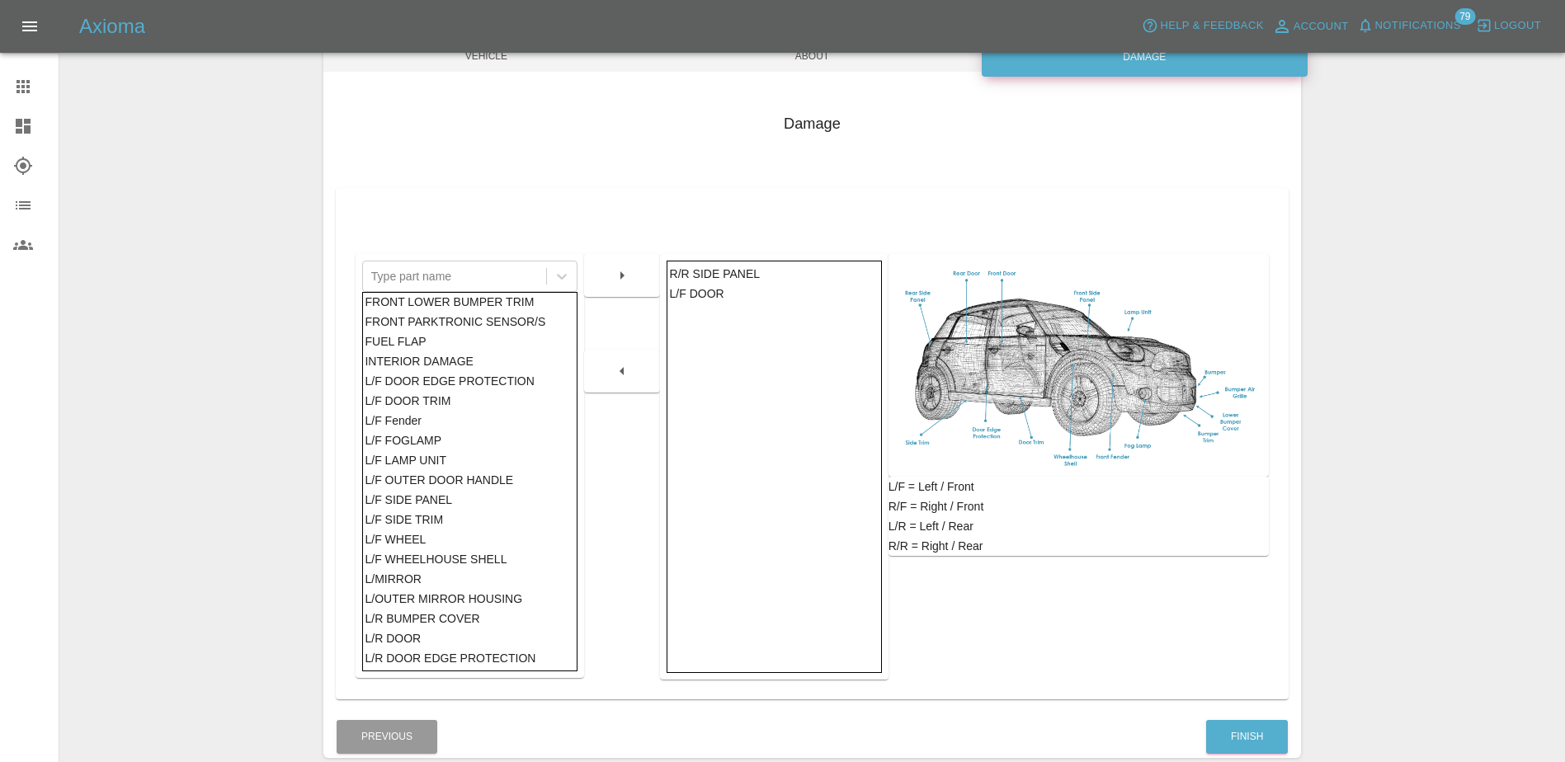
click at [447, 498] on div "L/F SIDE PANEL" at bounding box center [470, 500] width 210 height 20
click at [644, 283] on button "button" at bounding box center [622, 276] width 53 height 30
click at [1249, 585] on button "Finish" at bounding box center [1247, 737] width 82 height 34
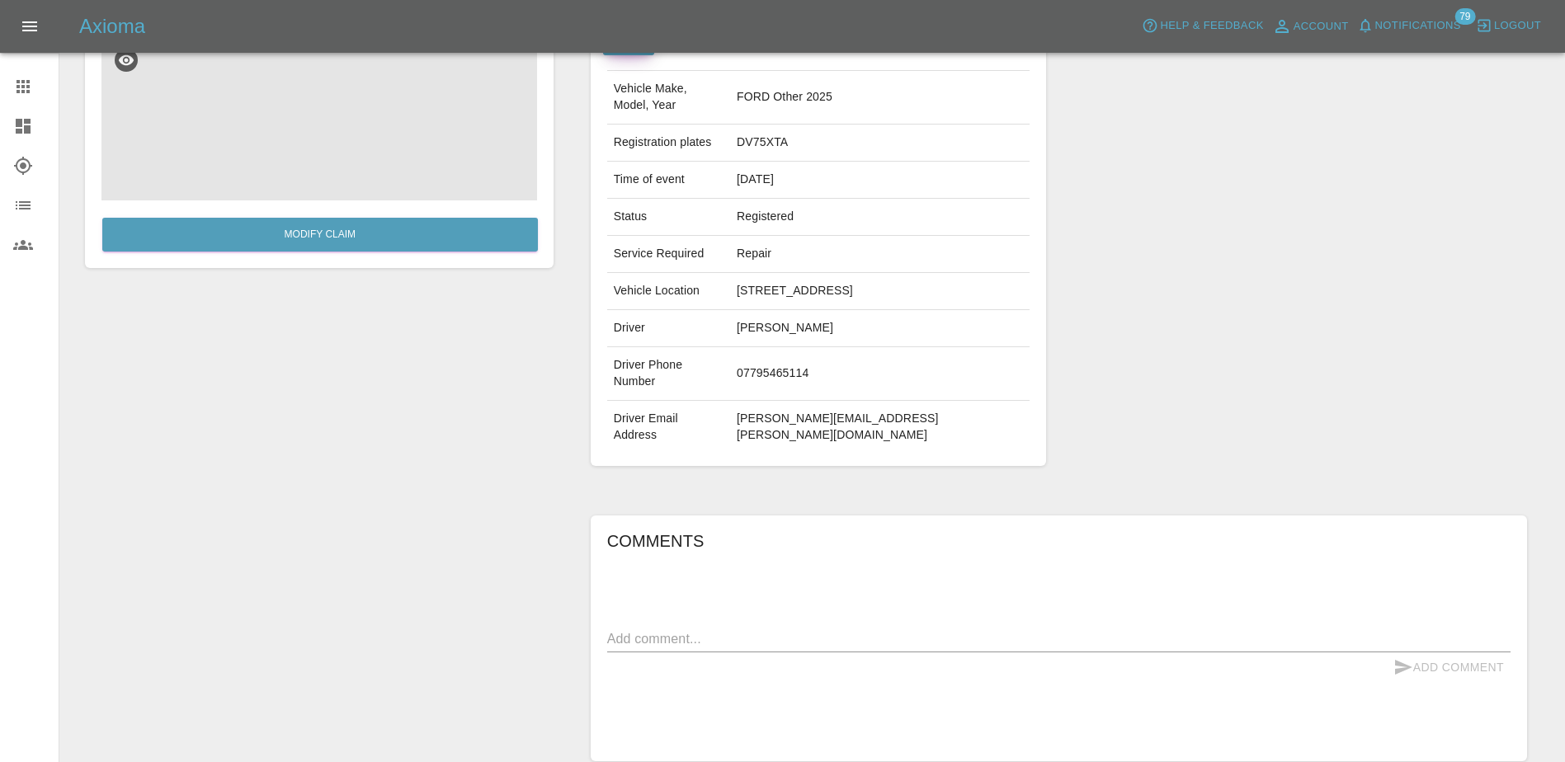
scroll to position [165, 0]
click at [799, 585] on div "x" at bounding box center [1058, 638] width 903 height 26
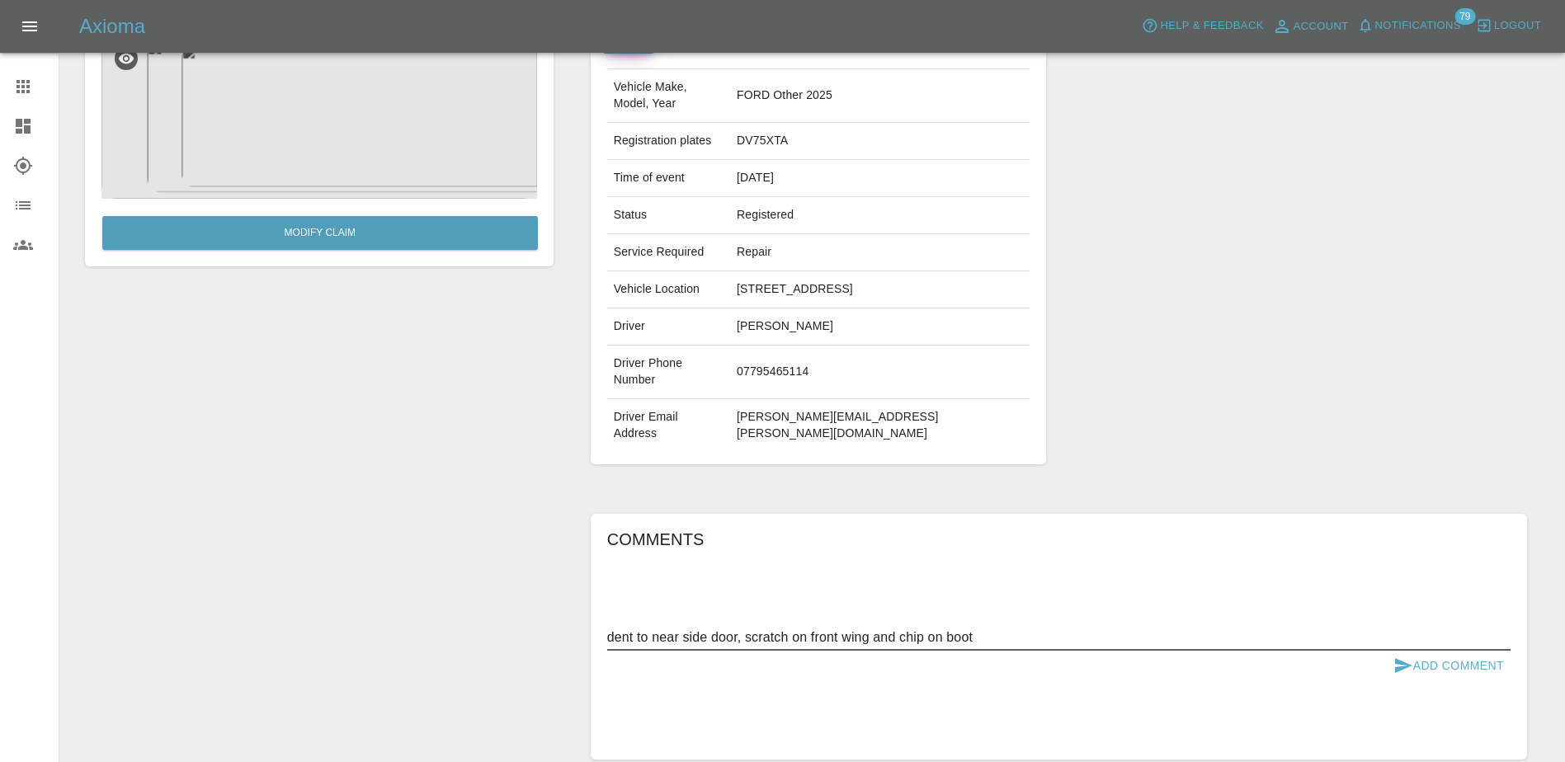
type textarea "dent to near side door, scratch on front wing and chip on boot"
click at [1249, 585] on button "Add Comment" at bounding box center [1449, 666] width 124 height 31
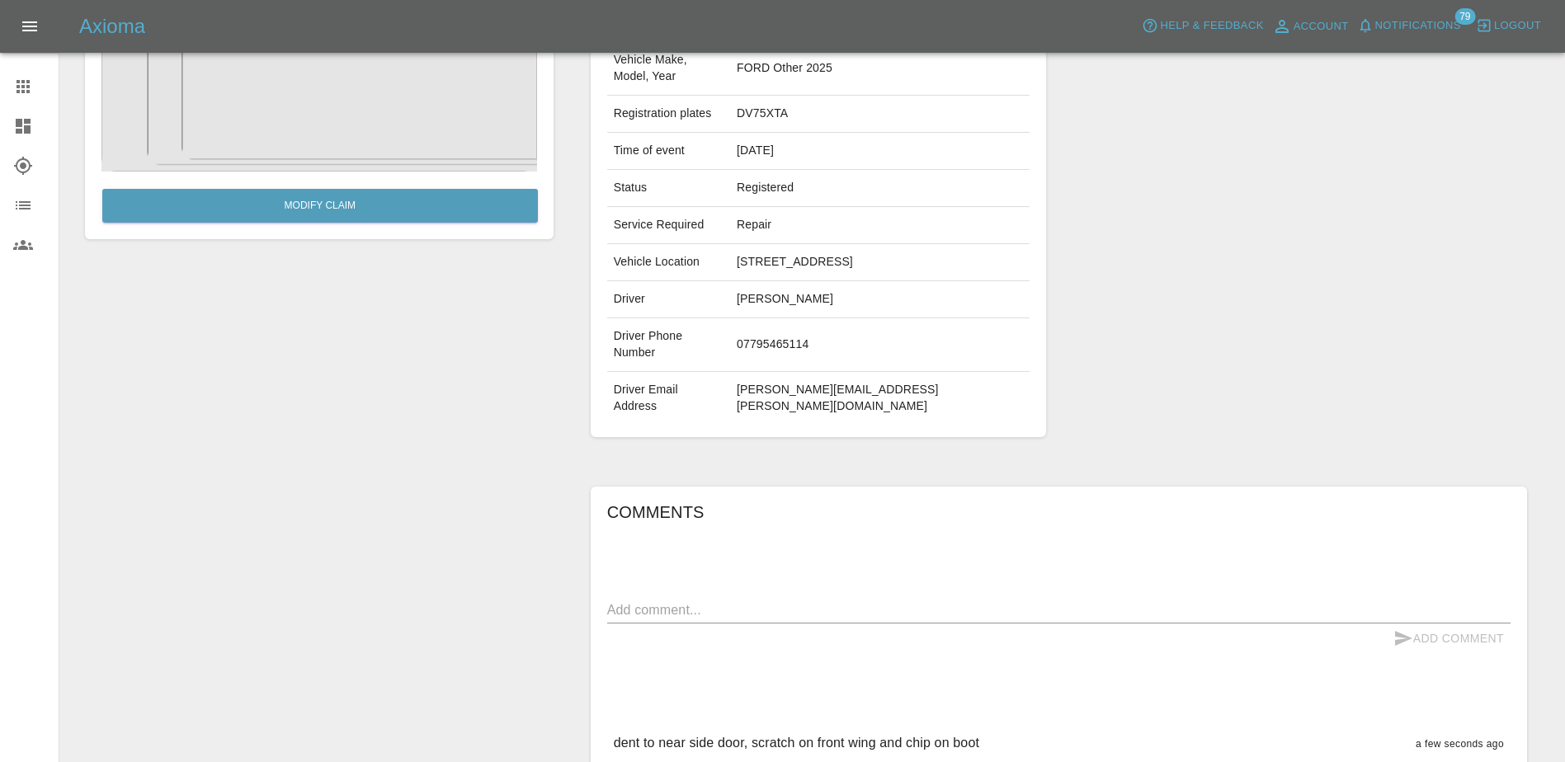
scroll to position [0, 0]
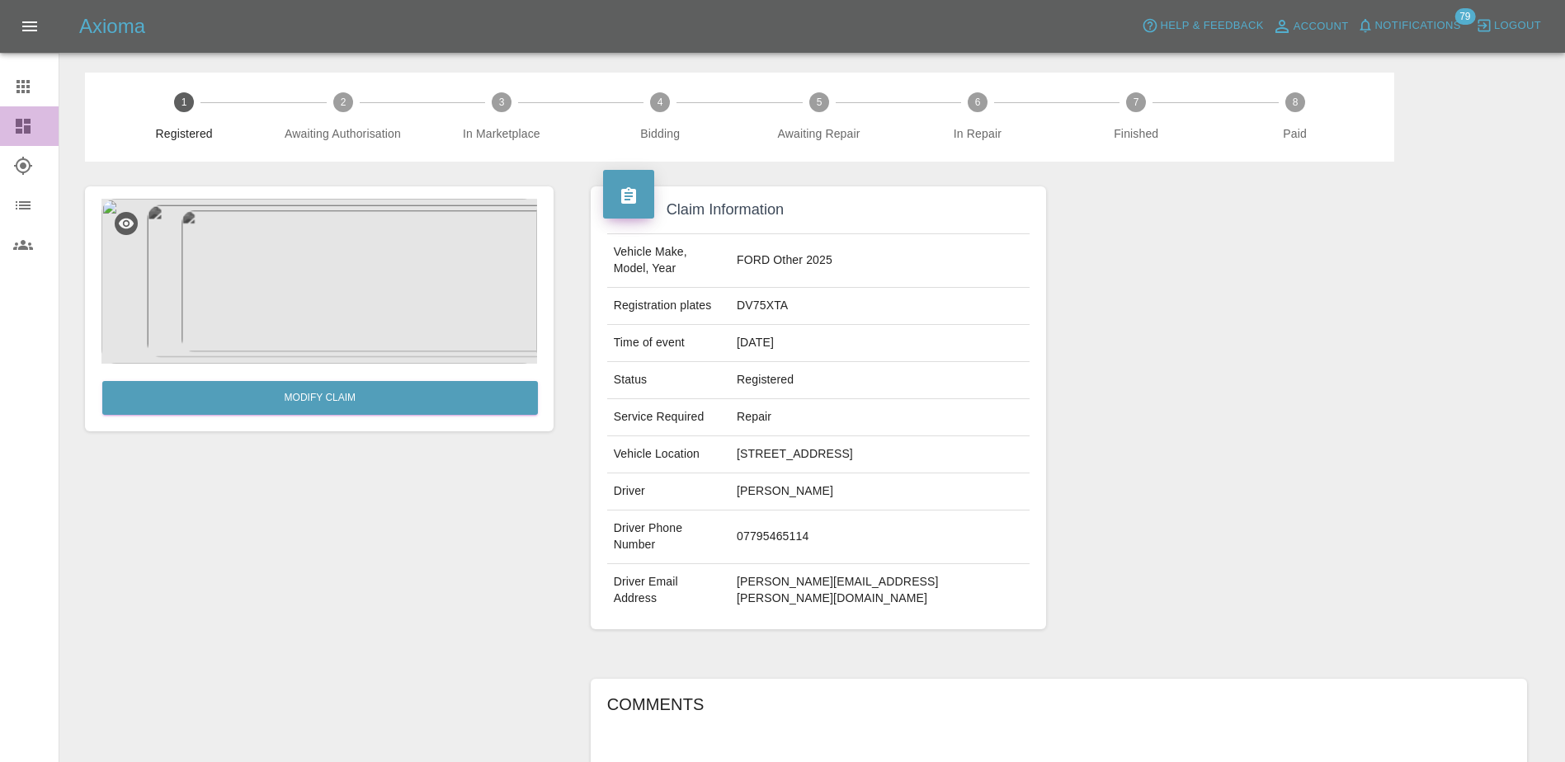
click at [7, 125] on link "Dashboard" at bounding box center [29, 126] width 59 height 40
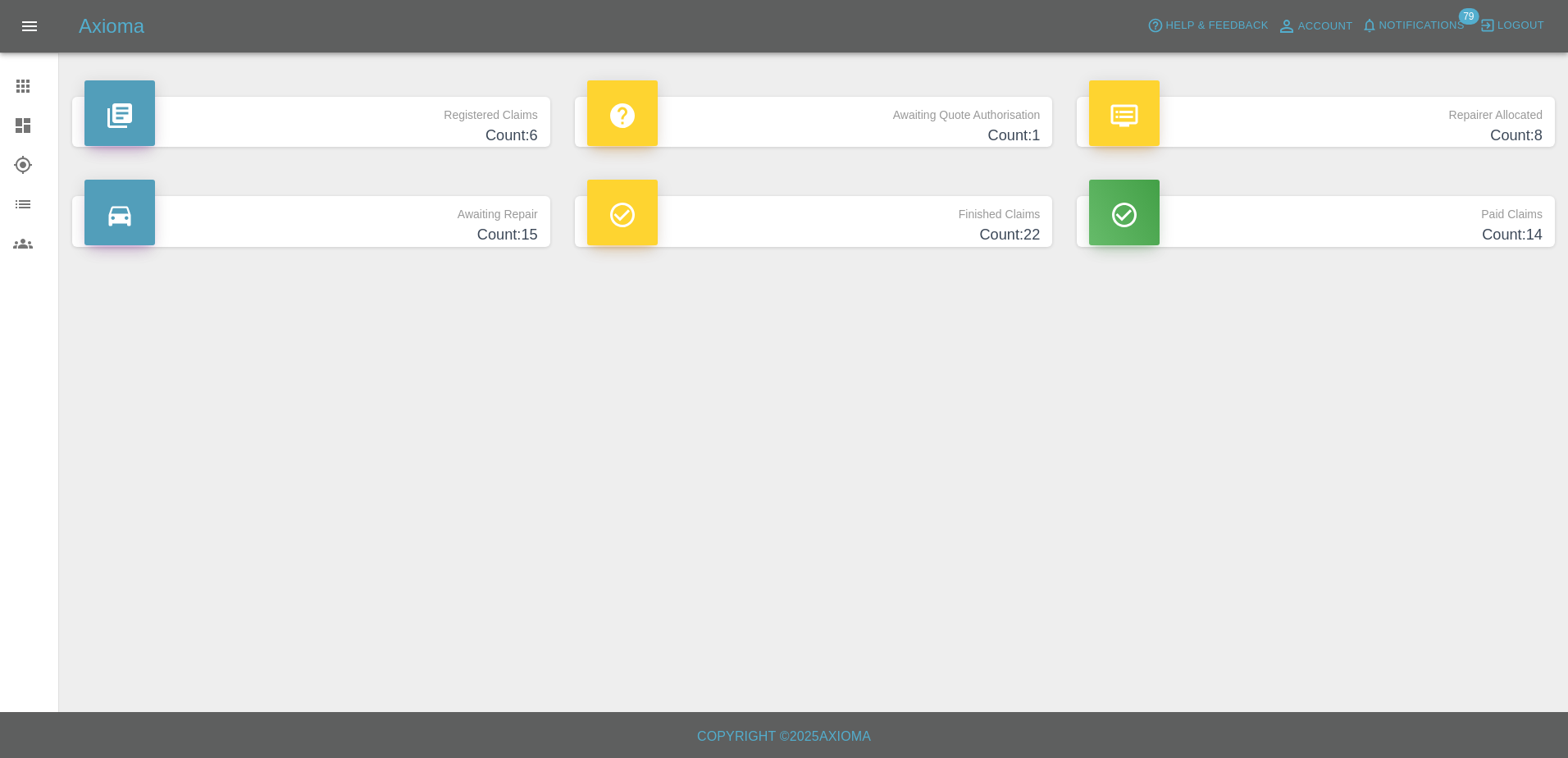
click at [34, 86] on div at bounding box center [36, 87] width 46 height 20
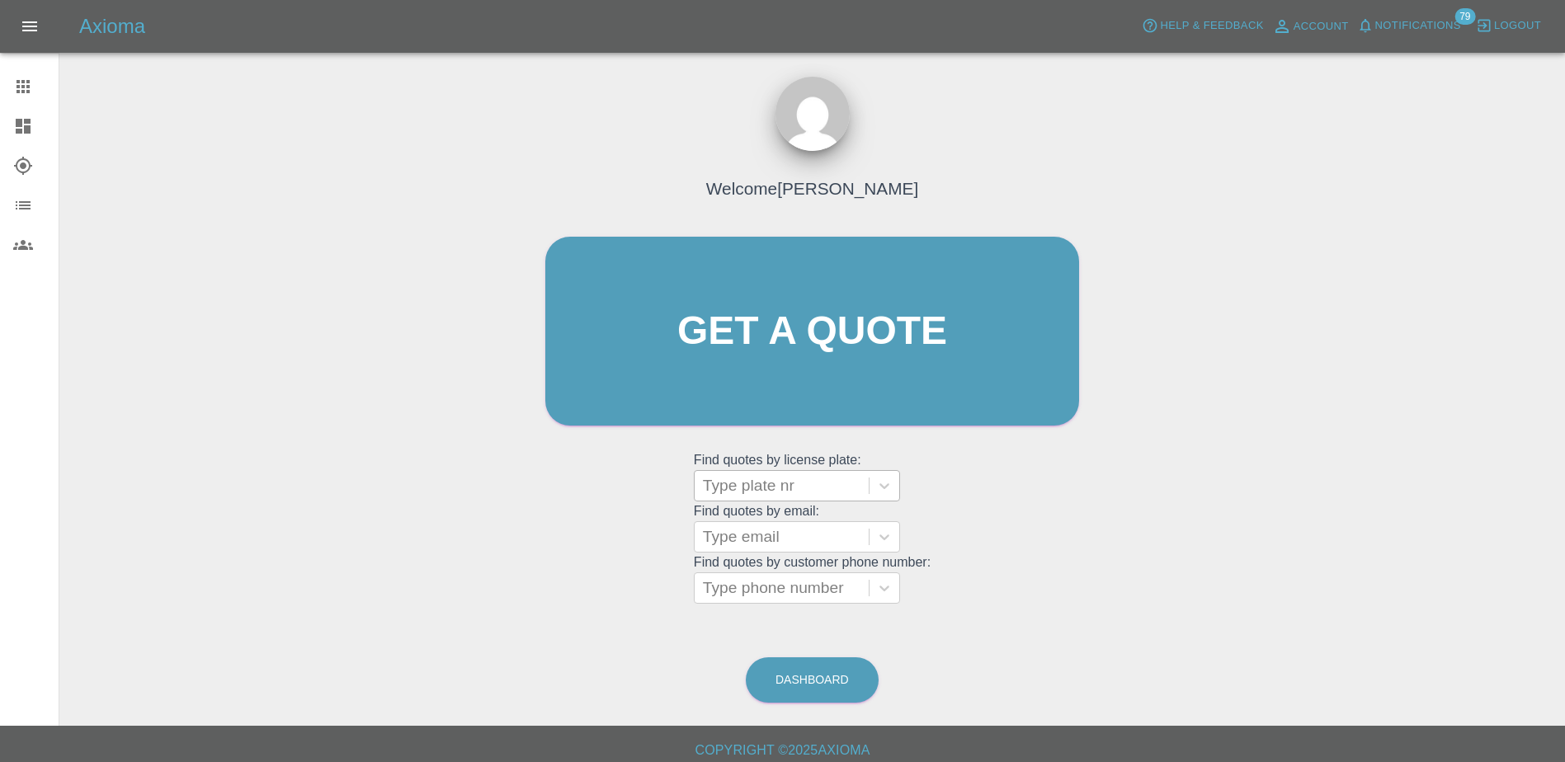
click at [793, 484] on div at bounding box center [782, 485] width 158 height 23
paste input "DU75XTA"
type input "DU75XTA"
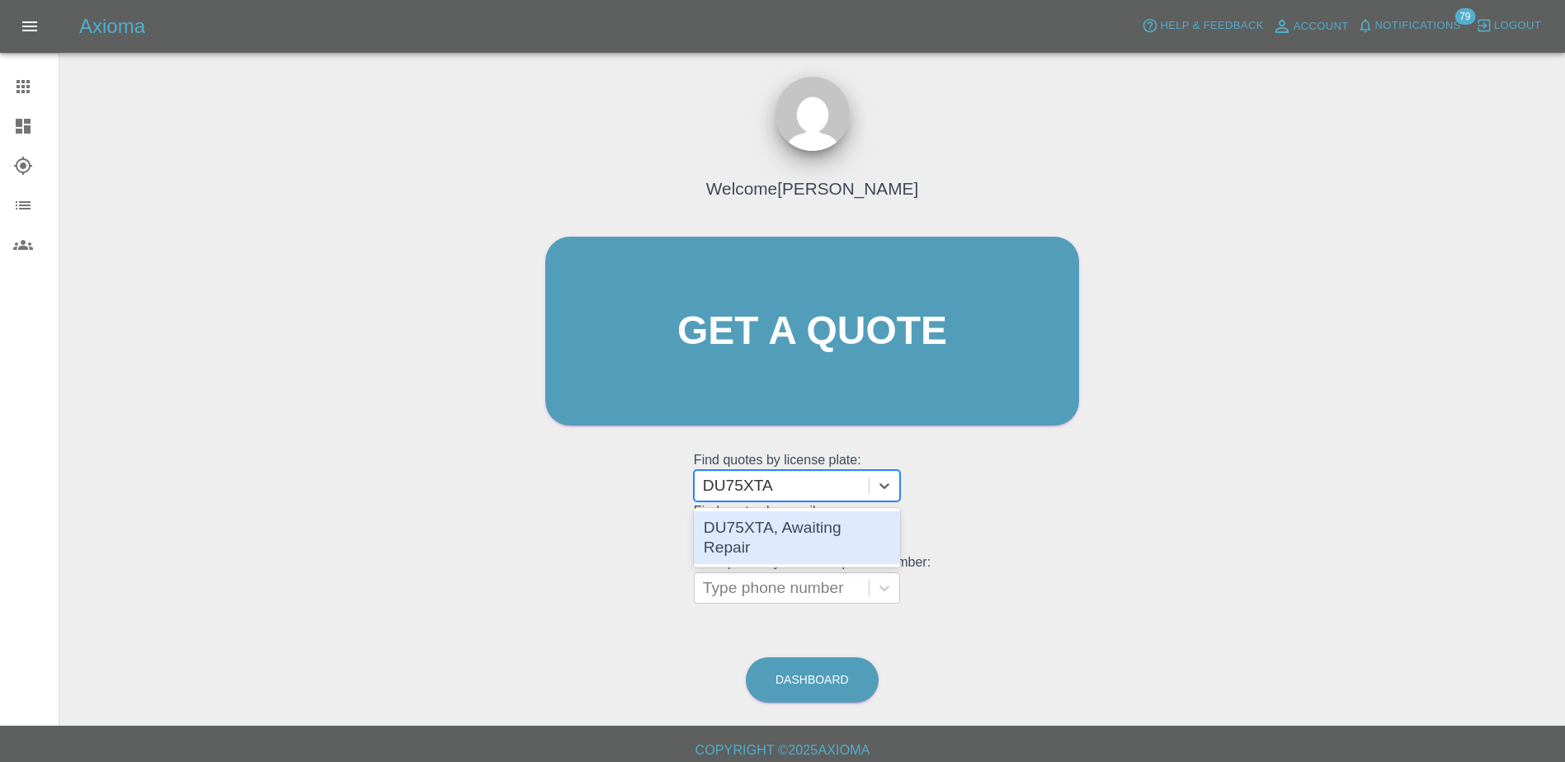
click at [772, 520] on div "DU75XTA, Awaiting Repair" at bounding box center [797, 538] width 206 height 53
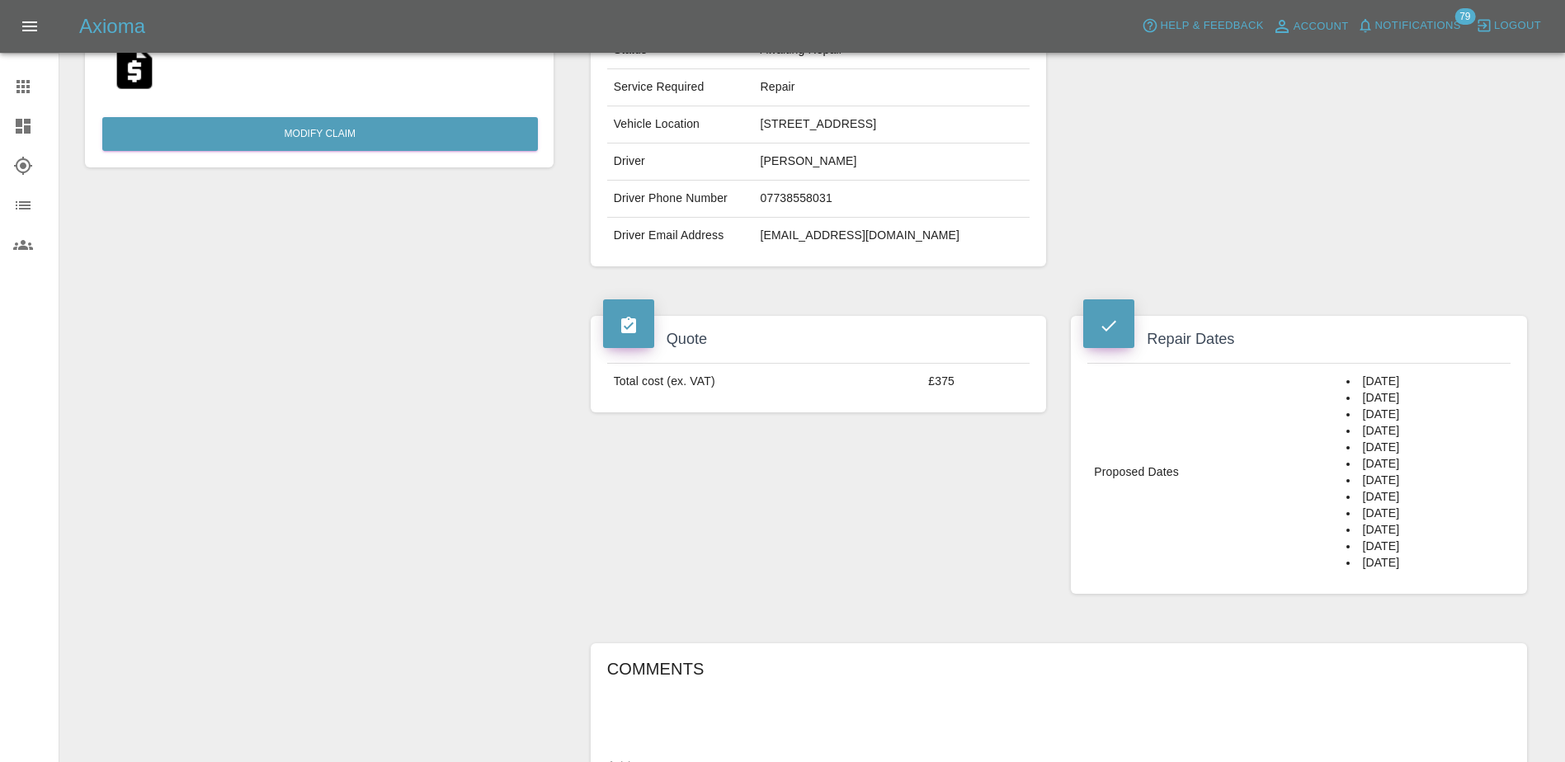
scroll to position [165, 0]
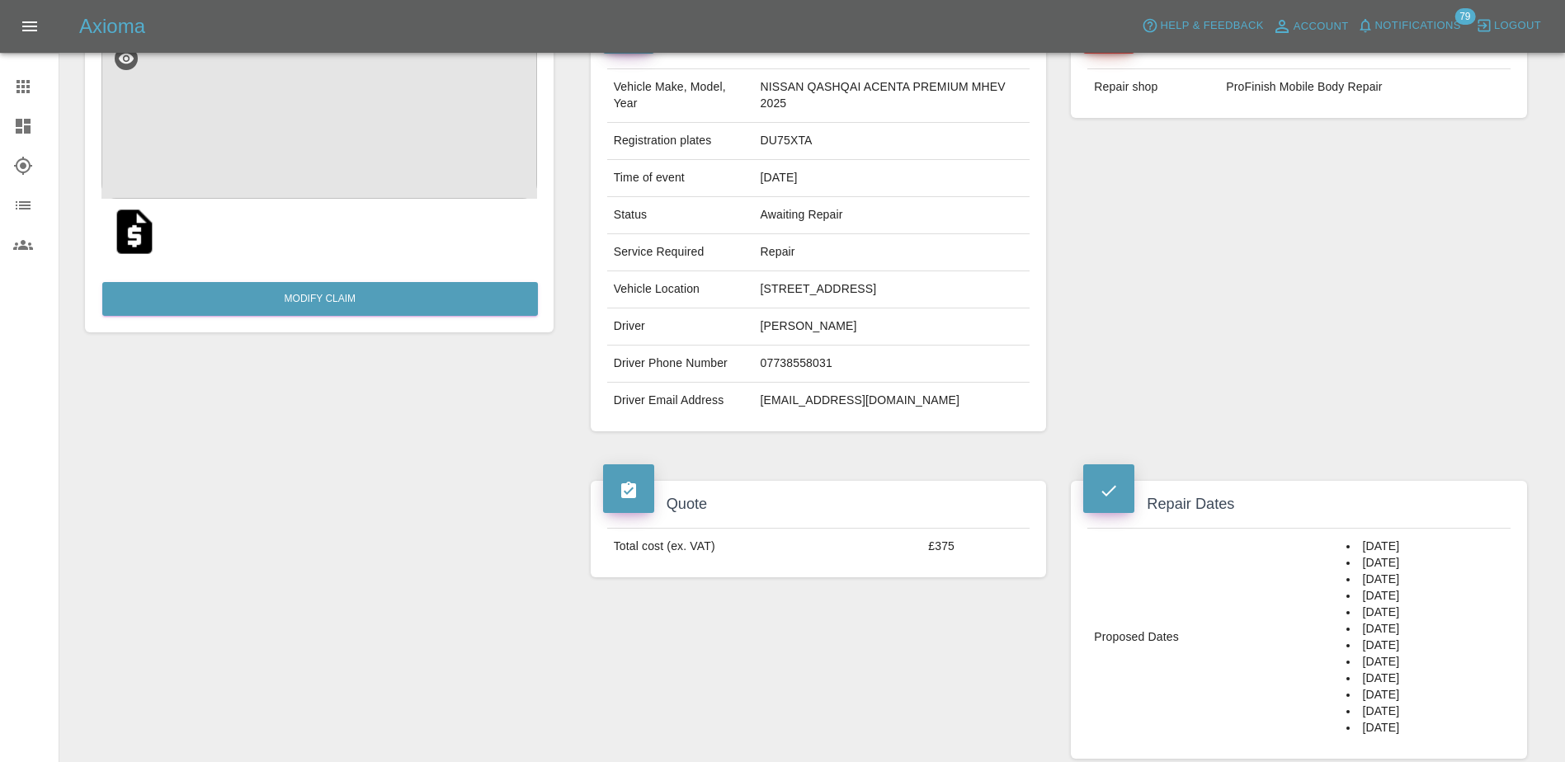
click at [26, 78] on icon at bounding box center [23, 87] width 20 height 20
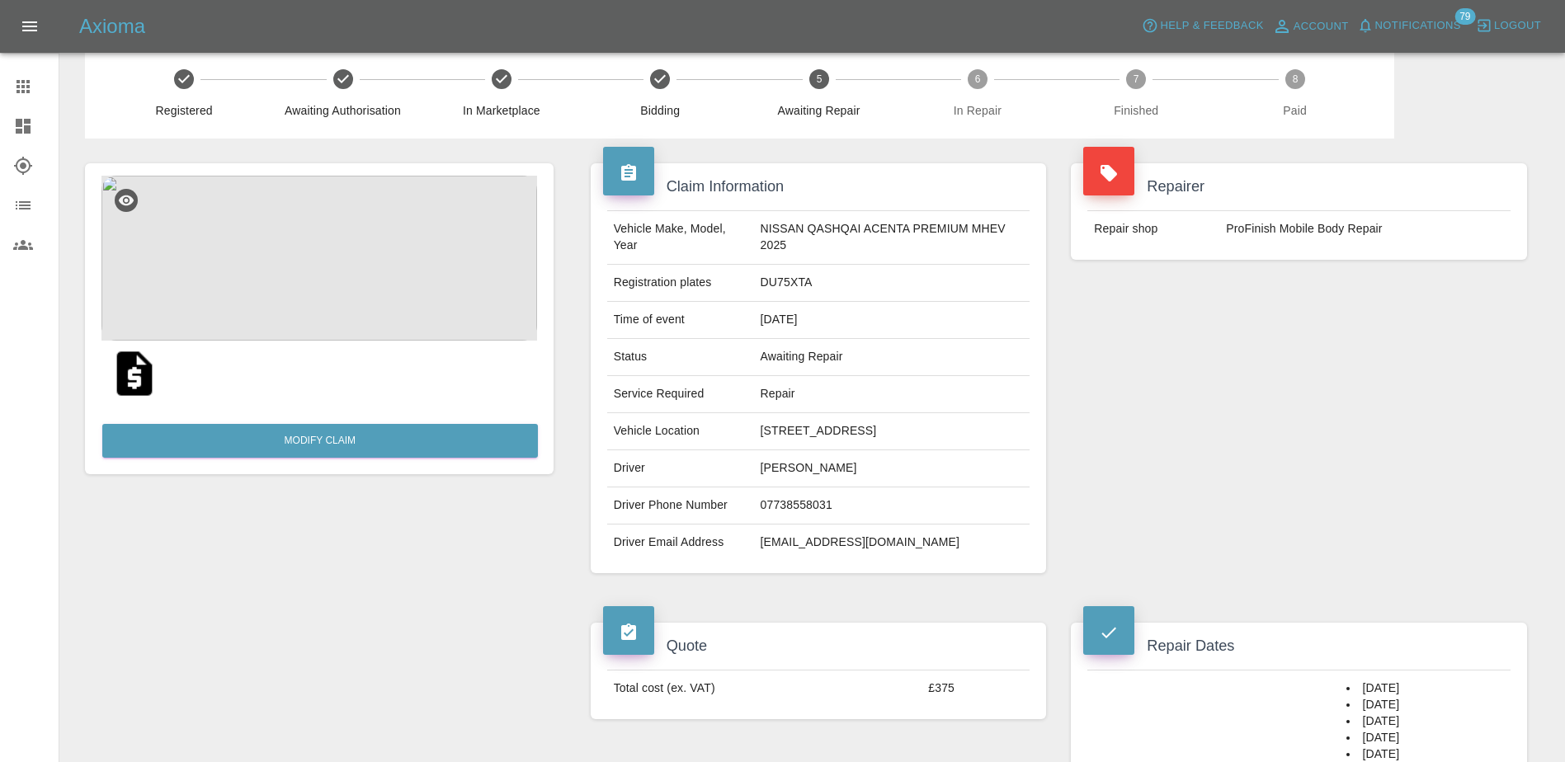
scroll to position [10, 0]
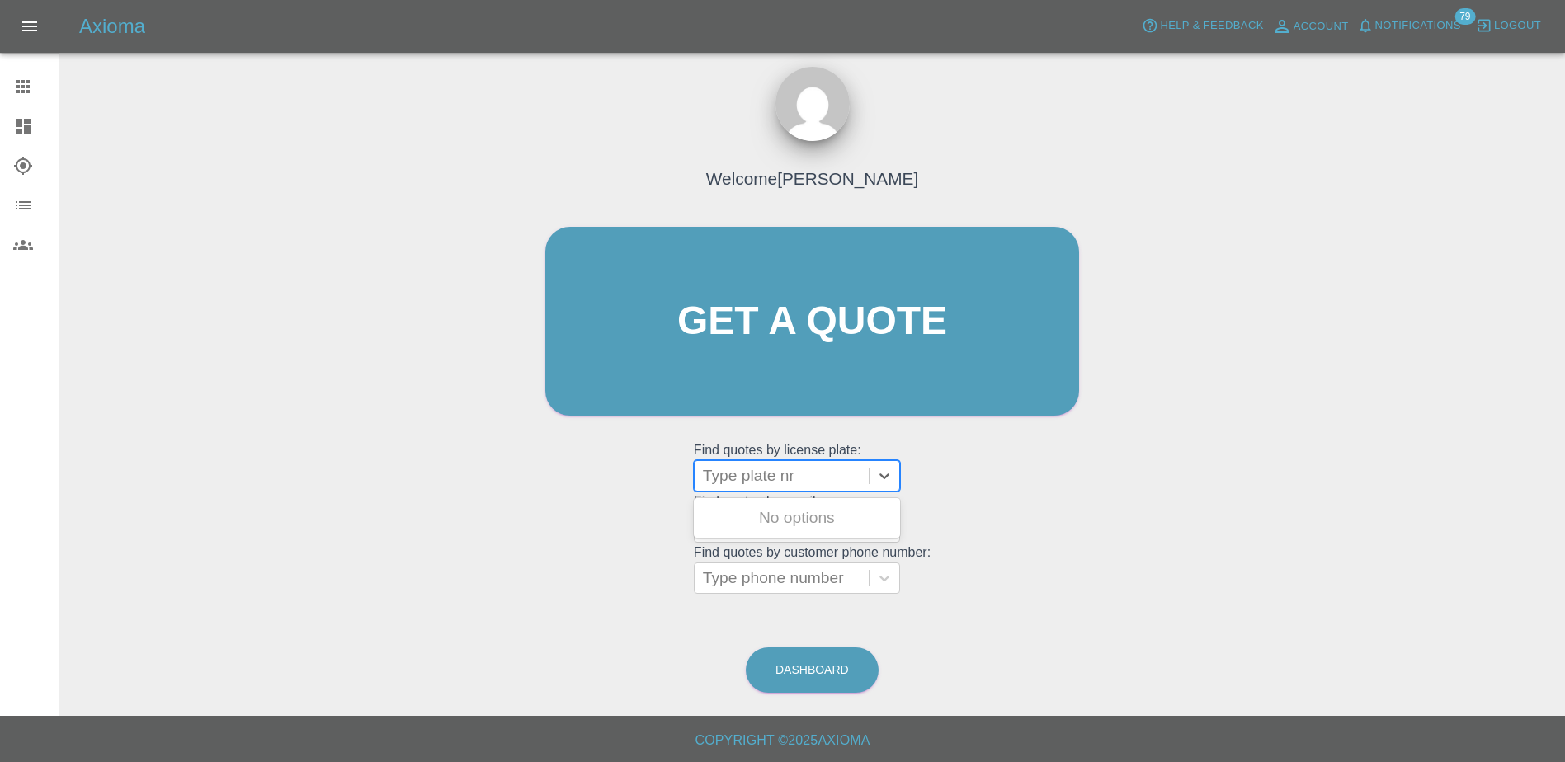
click at [794, 483] on div at bounding box center [782, 475] width 158 height 23
paste input "DU75WGJ"
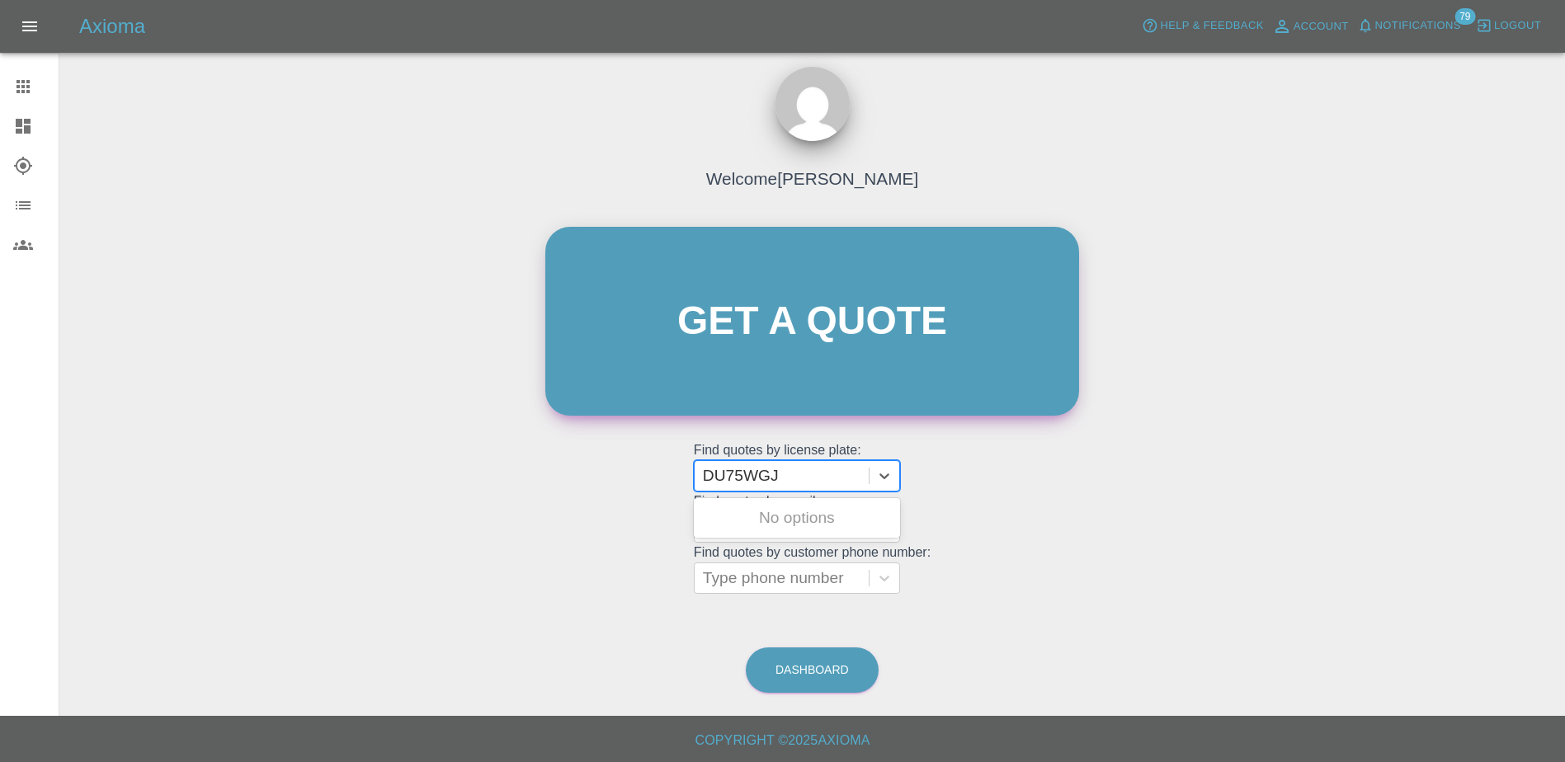
type input "DU75WGJ"
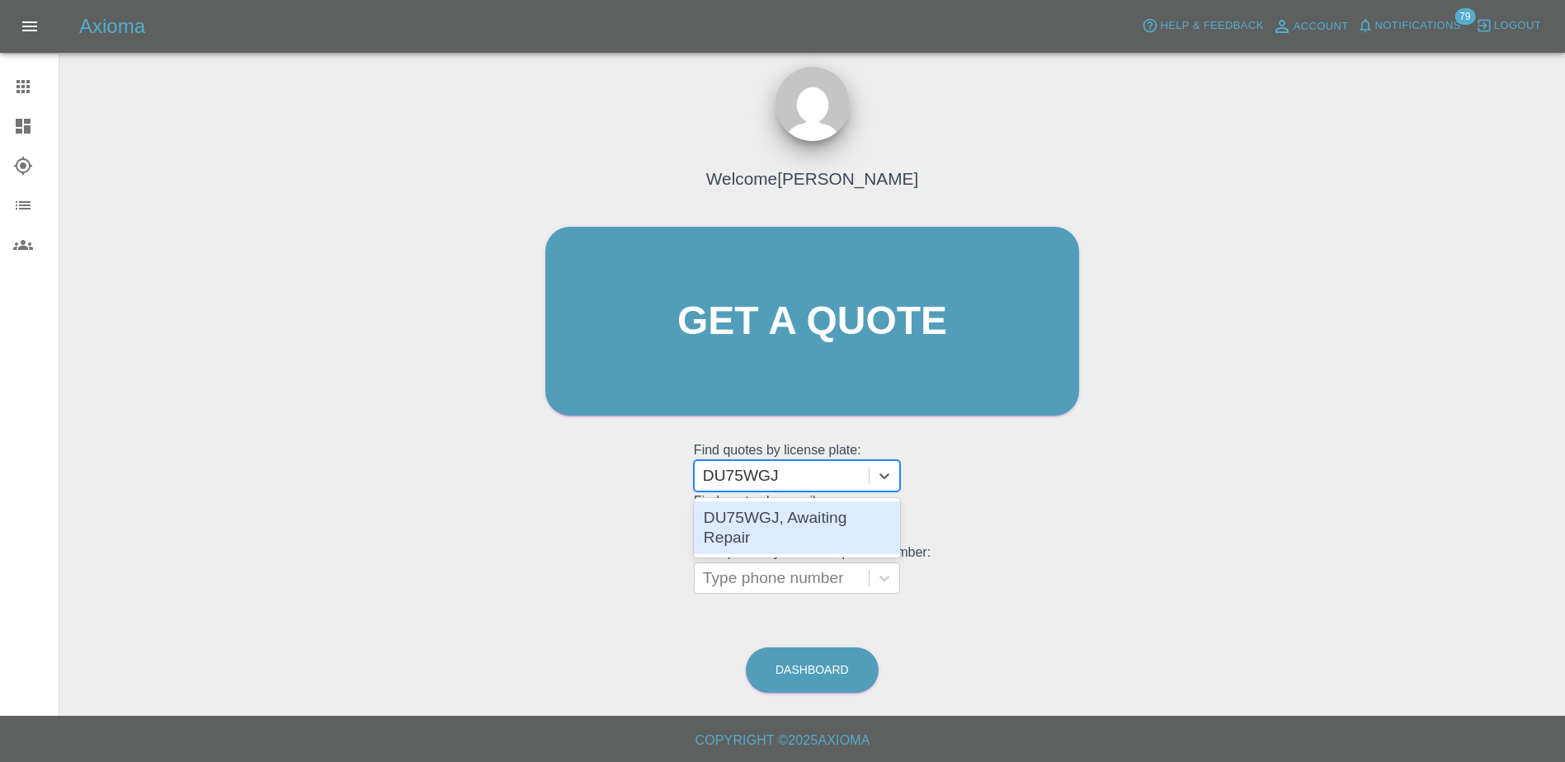
click at [770, 512] on div "DU75WGJ, Awaiting Repair" at bounding box center [797, 528] width 206 height 53
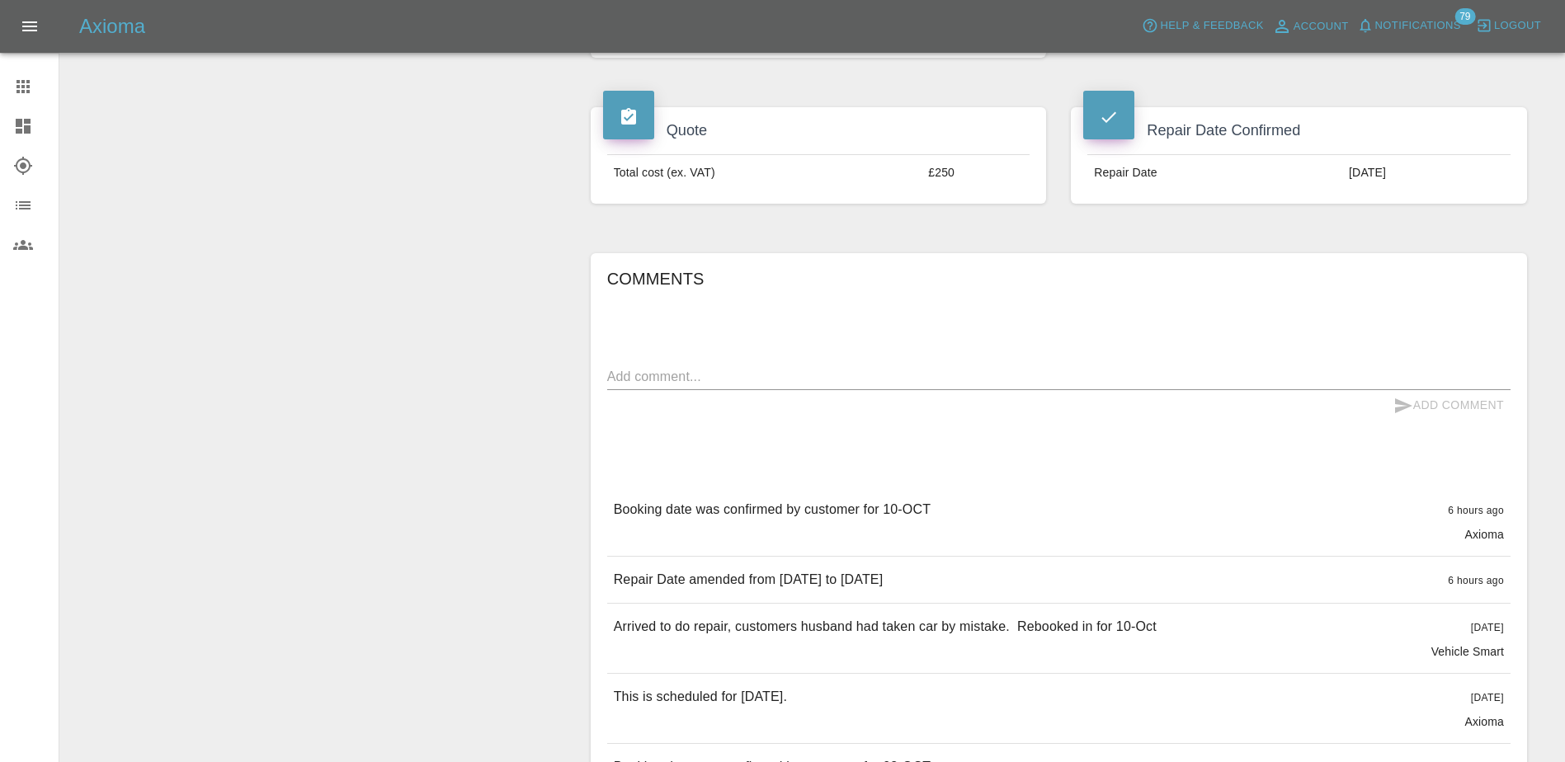
scroll to position [578, 0]
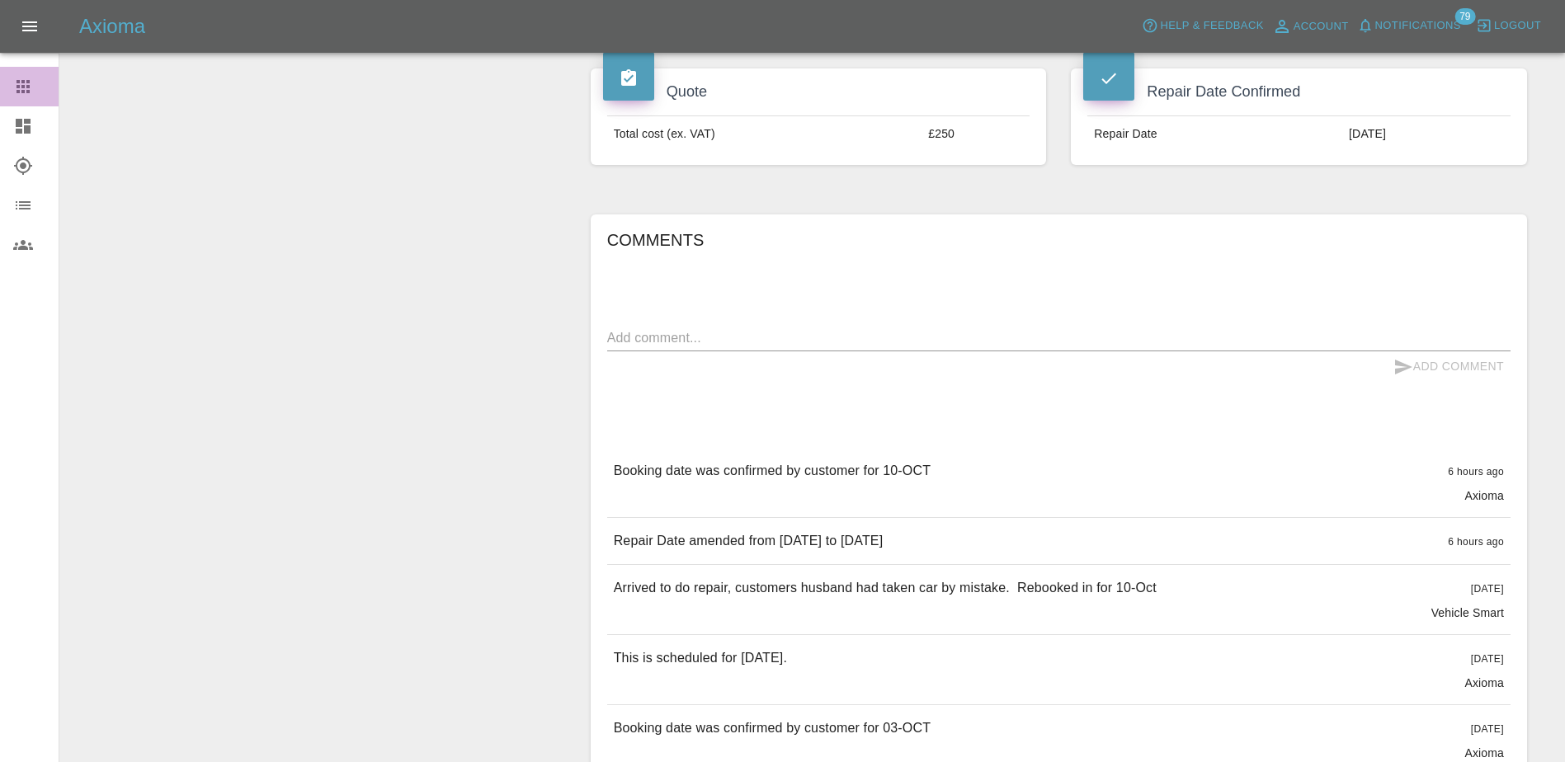
click at [37, 87] on div at bounding box center [36, 87] width 46 height 20
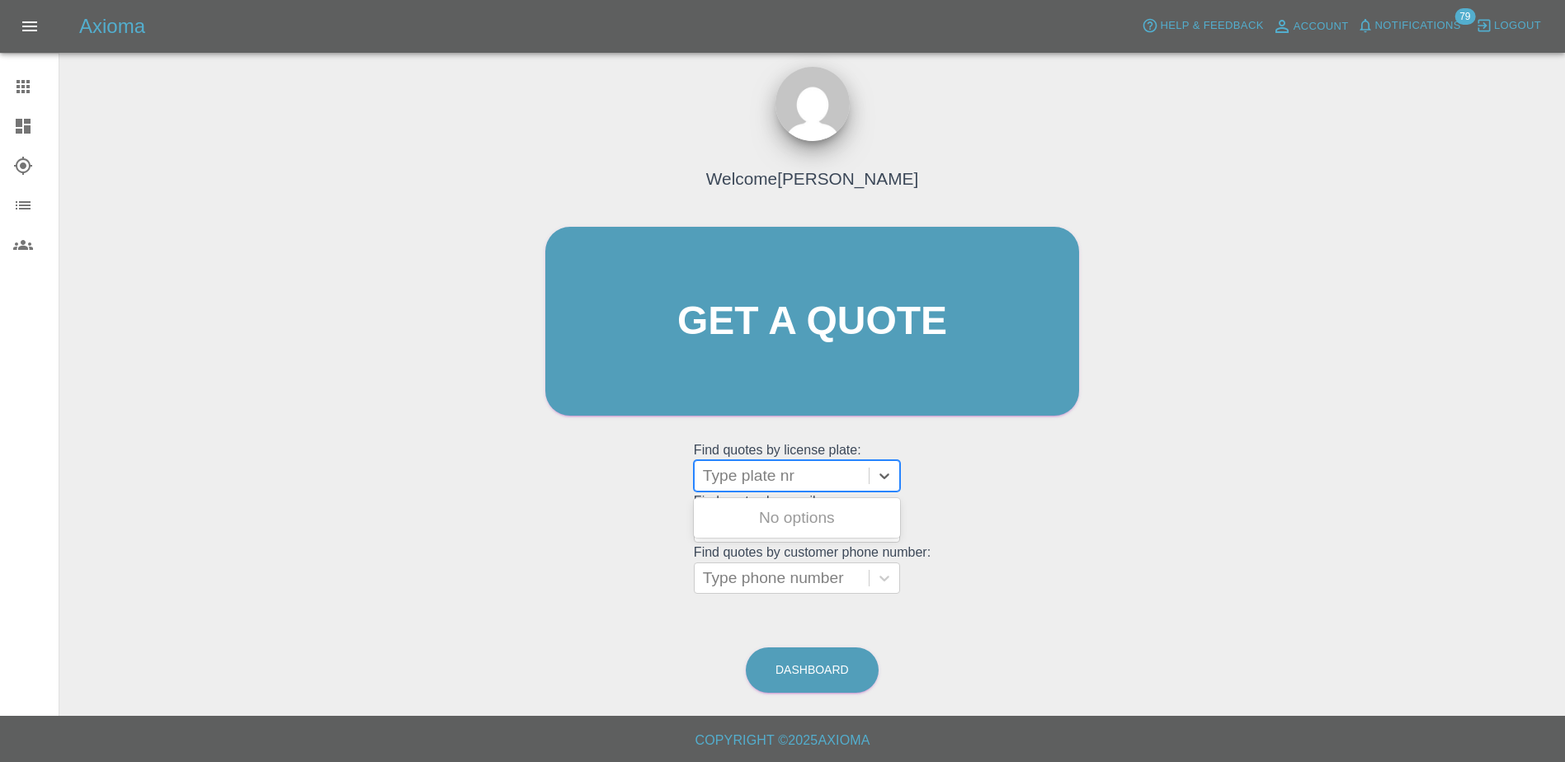
click at [783, 485] on div at bounding box center [782, 475] width 158 height 23
paste input "DT25WDS"
type input "DT25WDS"
click at [744, 519] on div "DT25WDS, Finished" at bounding box center [797, 518] width 206 height 33
